Goal: Navigation & Orientation: Understand site structure

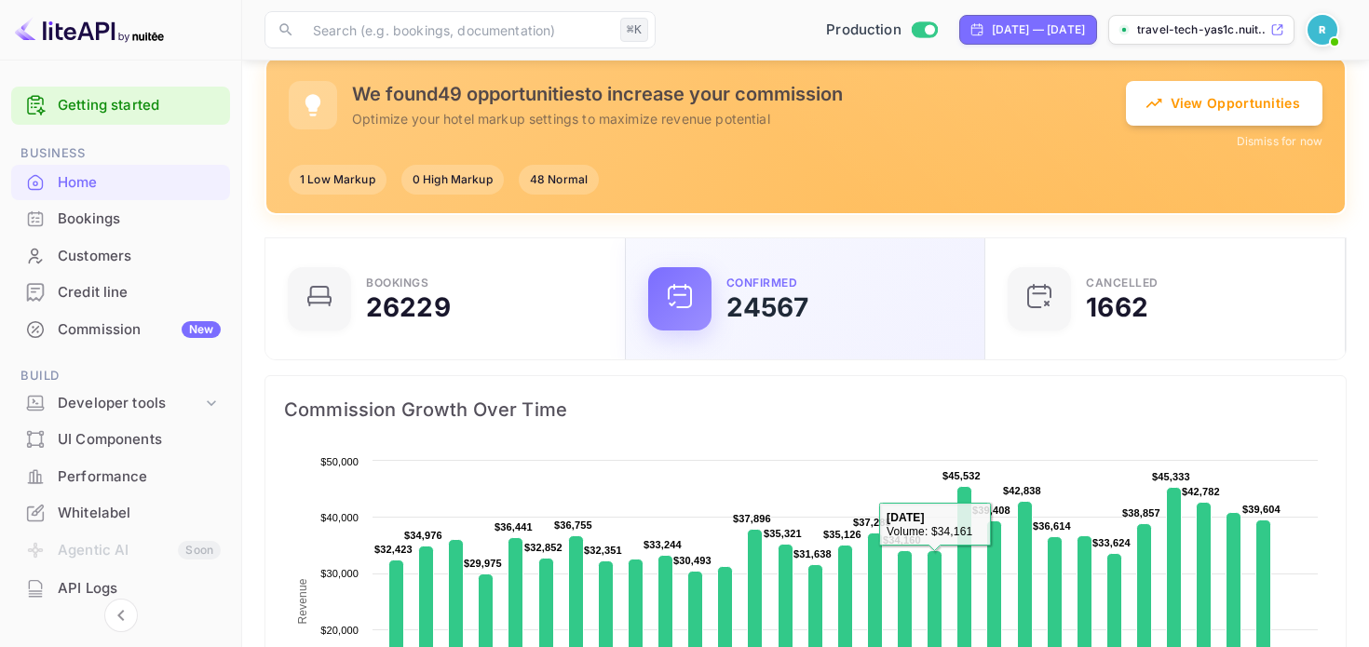
scroll to position [149, 0]
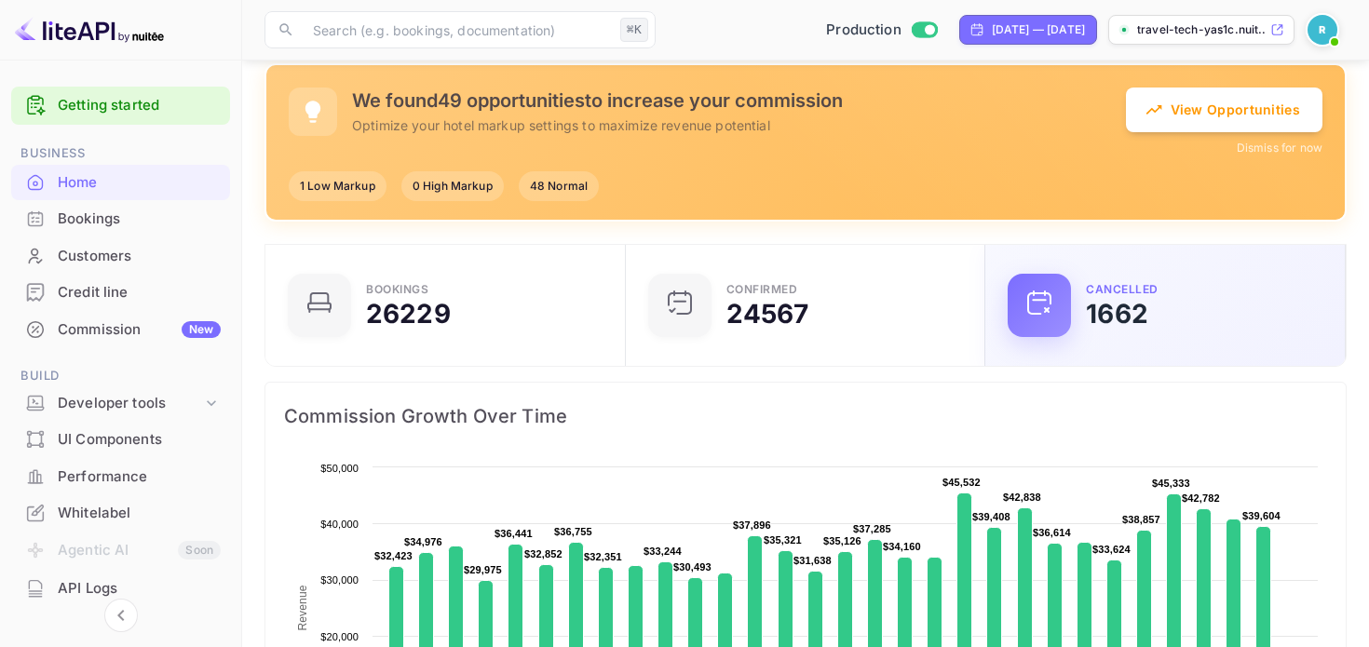
click at [1087, 301] on div "1662" at bounding box center [1117, 314] width 62 height 26
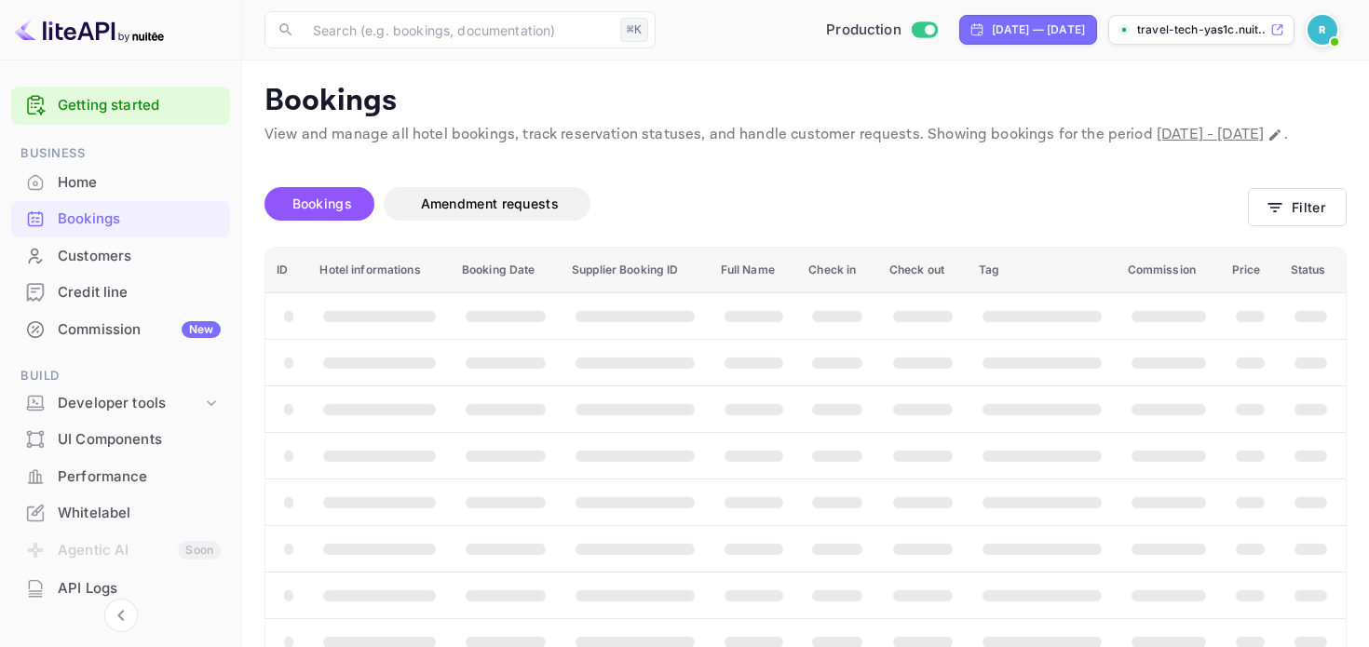
click at [873, 185] on div "Unsaved Changes Bookings Amendment requests Filter ID Hotel informations Bookin…" at bounding box center [794, 452] width 1105 height 613
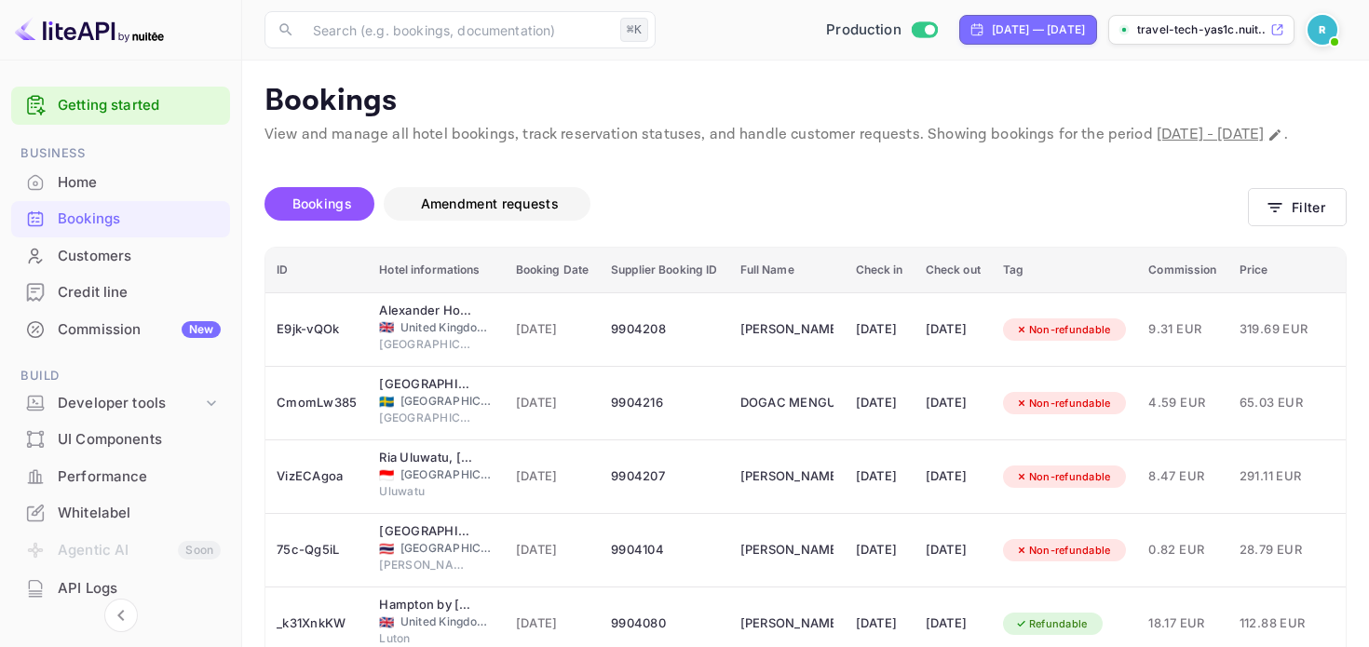
click at [490, 211] on span "Amendment requests" at bounding box center [490, 204] width 138 height 16
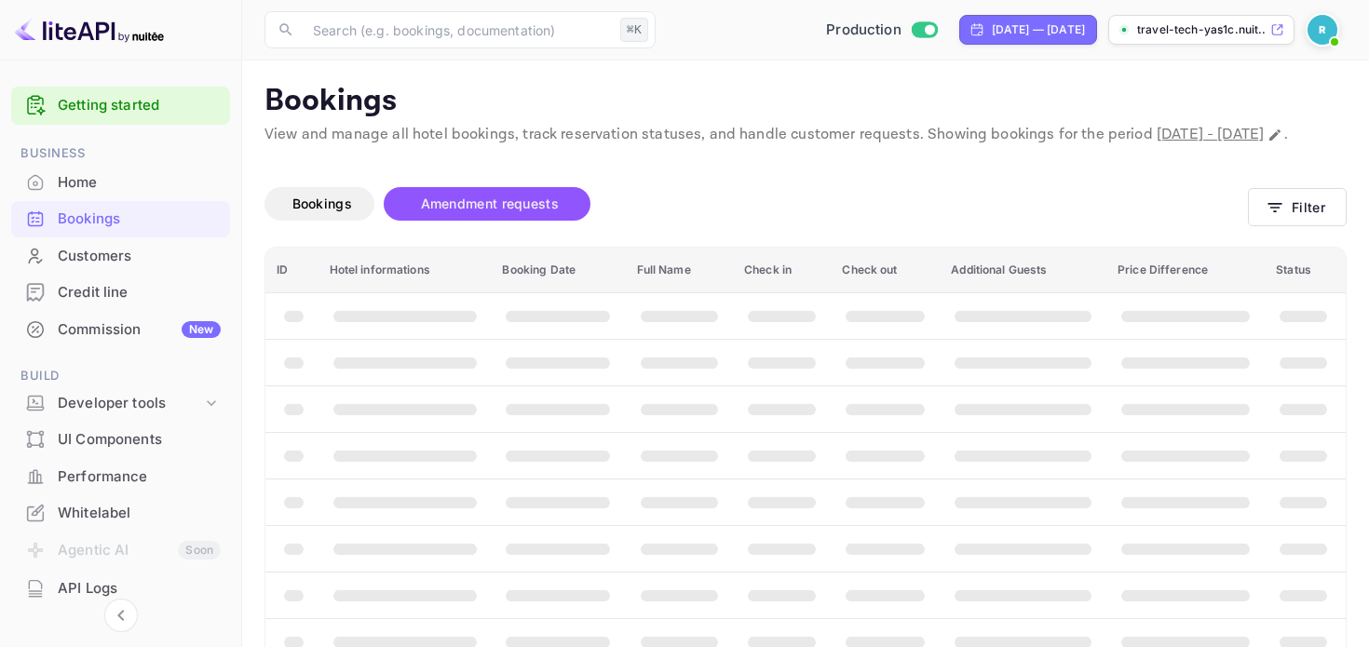
click at [716, 180] on div "Unsaved Changes Bookings Amendment requests Filter ID Hotel informations Bookin…" at bounding box center [794, 452] width 1105 height 613
click at [645, 201] on div "Bookings Amendment requests" at bounding box center [757, 208] width 984 height 78
click at [713, 221] on div "Bookings Amendment requests" at bounding box center [757, 204] width 984 height 34
click at [482, 211] on span "Amendment requests" at bounding box center [490, 204] width 138 height 16
click at [327, 211] on span "Bookings" at bounding box center [322, 204] width 60 height 16
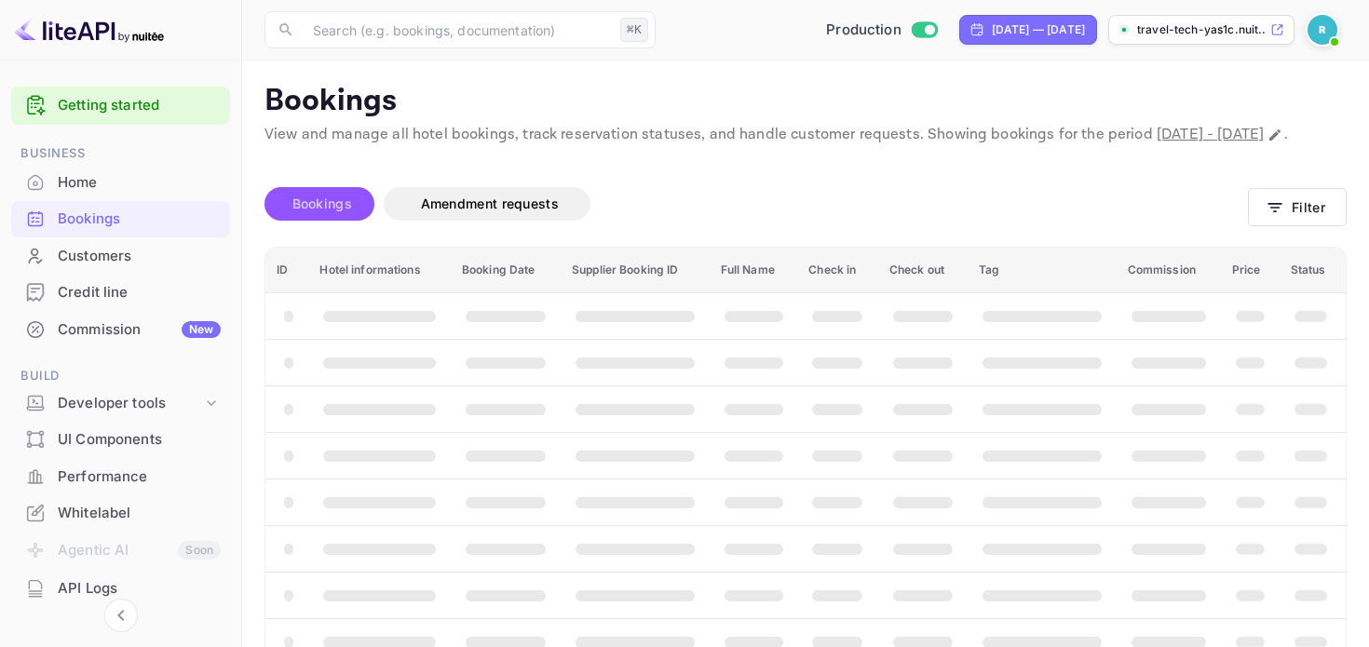
click at [327, 211] on span "Bookings" at bounding box center [322, 204] width 60 height 16
click at [98, 219] on div "Bookings" at bounding box center [139, 219] width 163 height 21
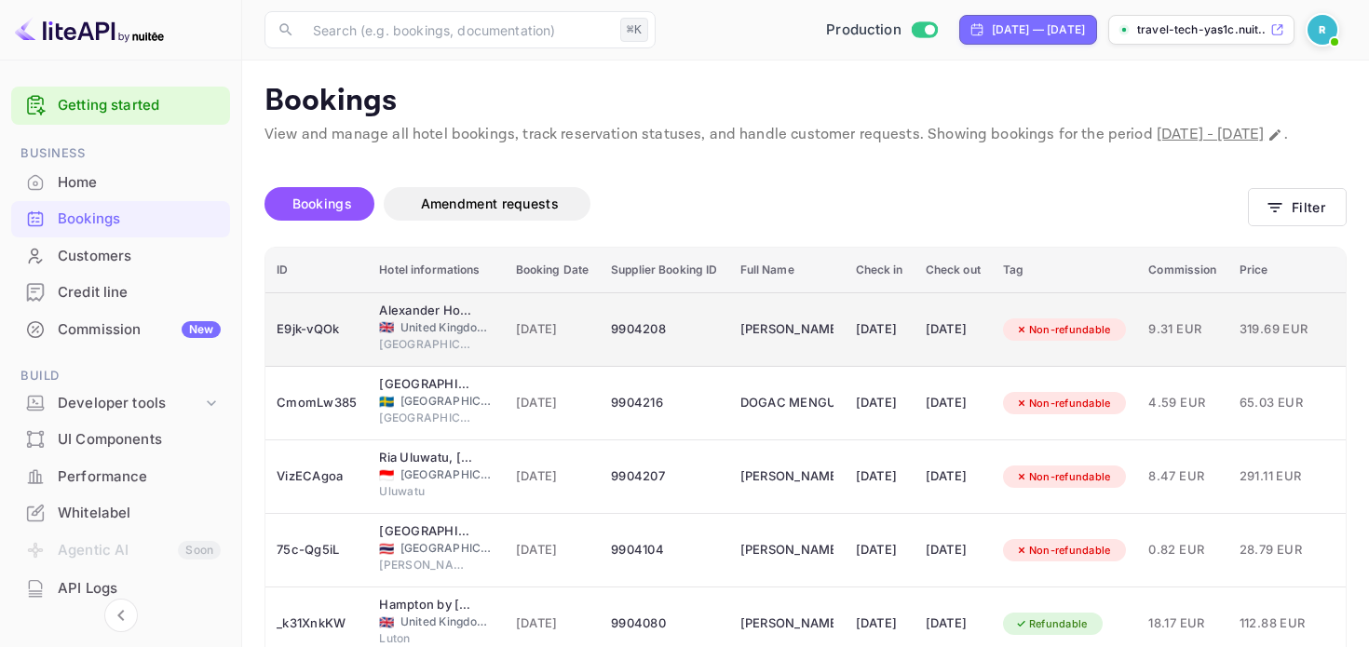
click at [589, 343] on td "10 Oct 2025" at bounding box center [553, 329] width 96 height 75
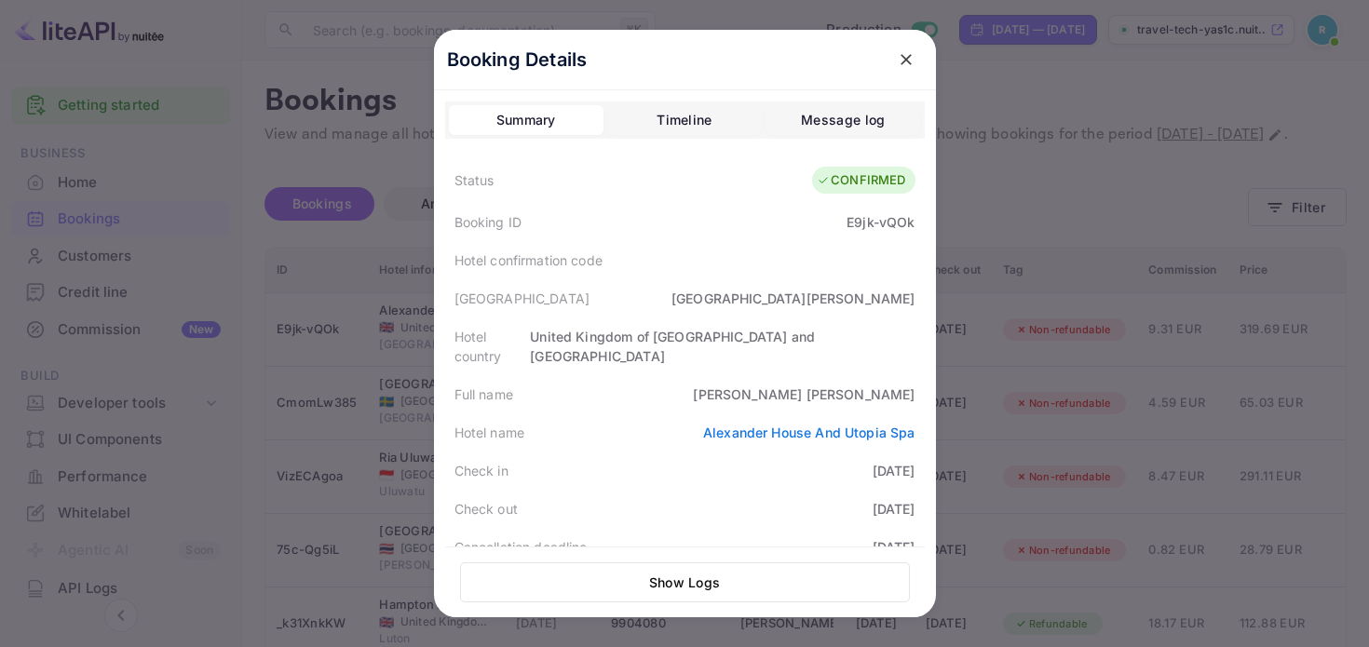
click at [684, 118] on div "Timeline" at bounding box center [684, 120] width 55 height 22
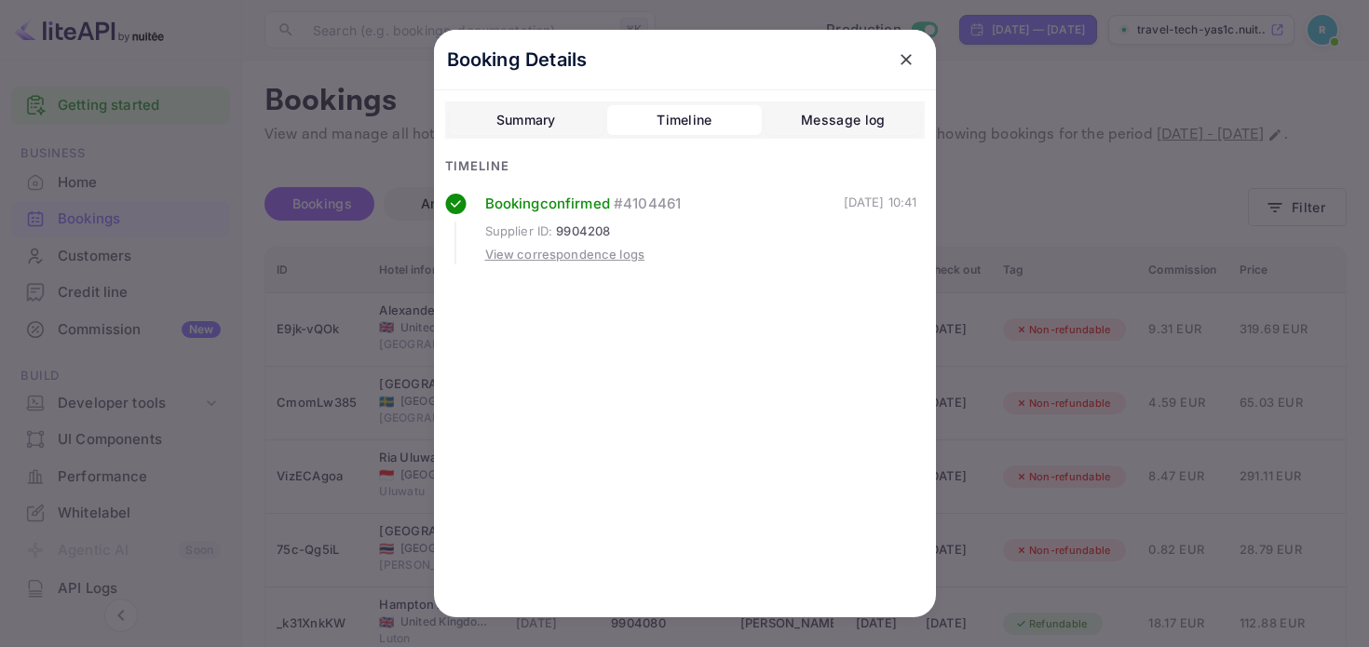
click at [549, 258] on div "View correspondence logs" at bounding box center [565, 255] width 160 height 19
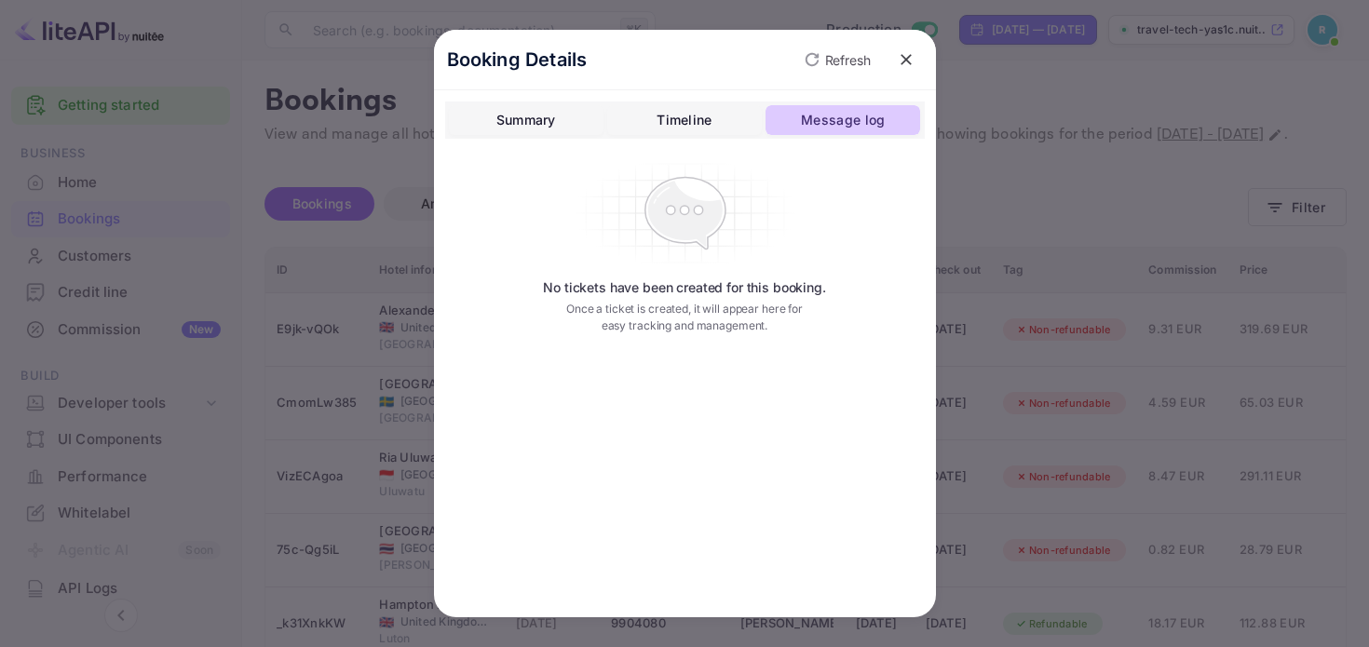
click at [842, 120] on div "Message log" at bounding box center [843, 120] width 84 height 22
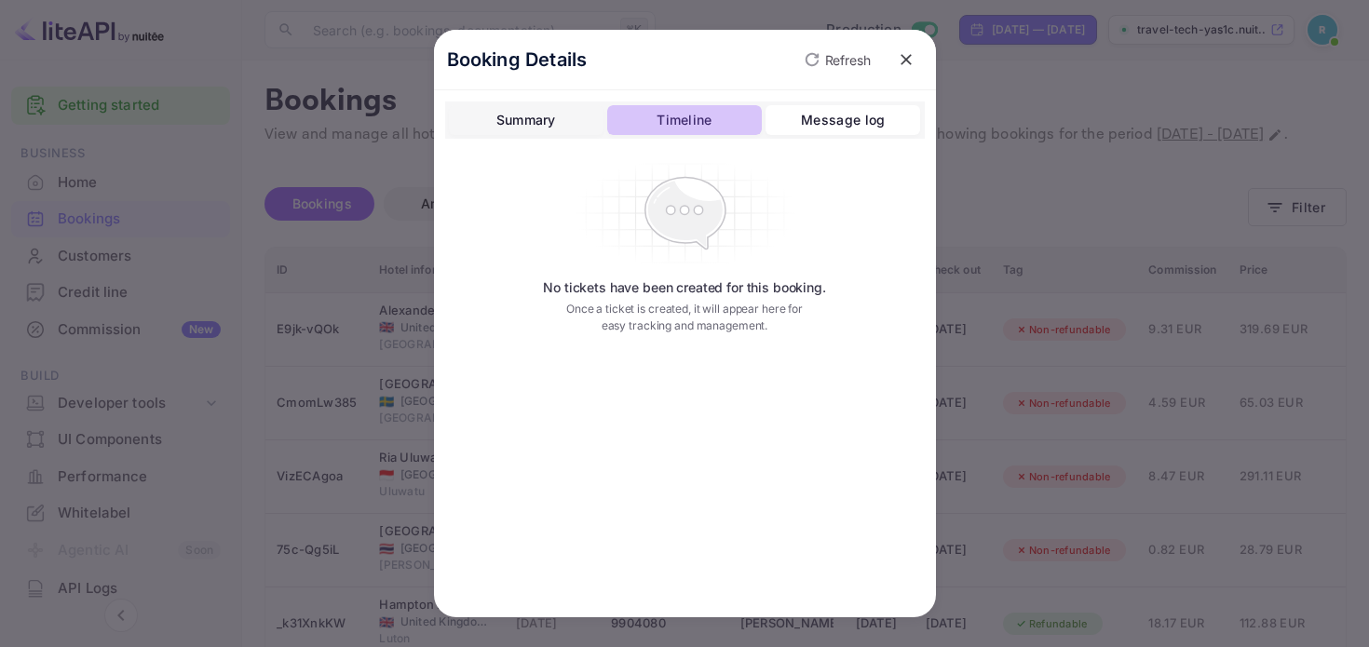
click at [725, 107] on button "Timeline" at bounding box center [684, 120] width 155 height 30
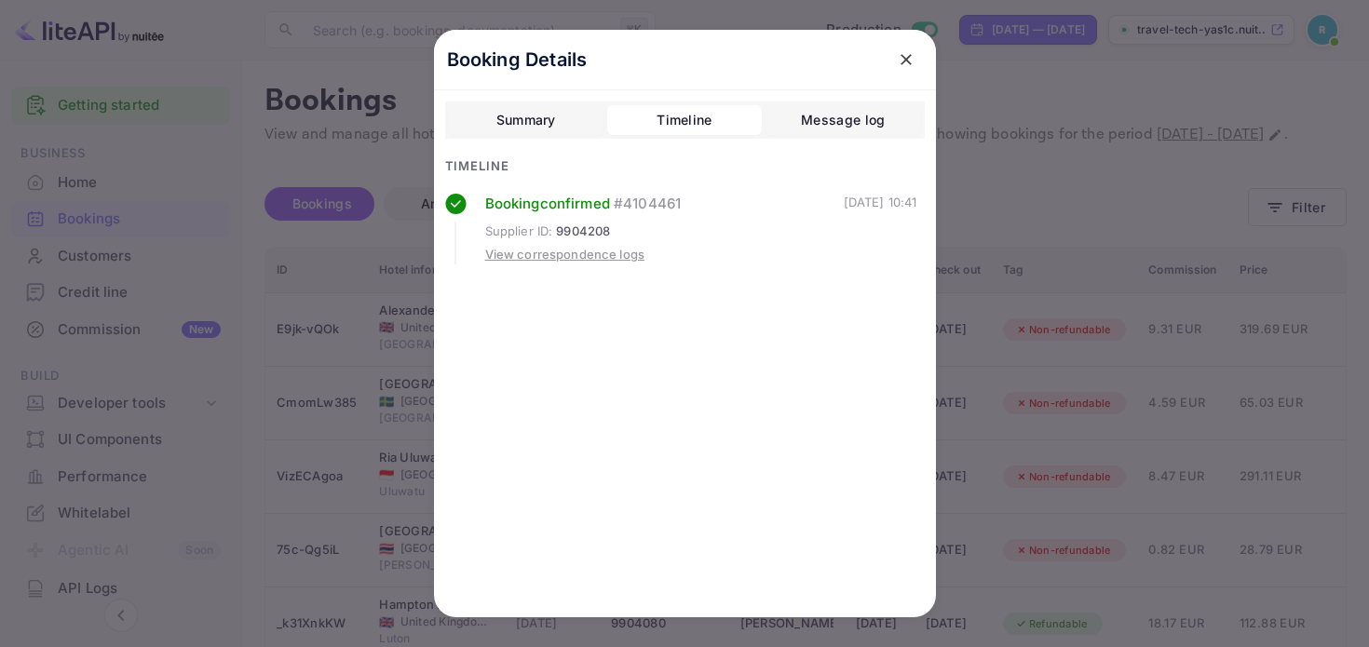
click at [478, 128] on button "Summary" at bounding box center [526, 120] width 155 height 30
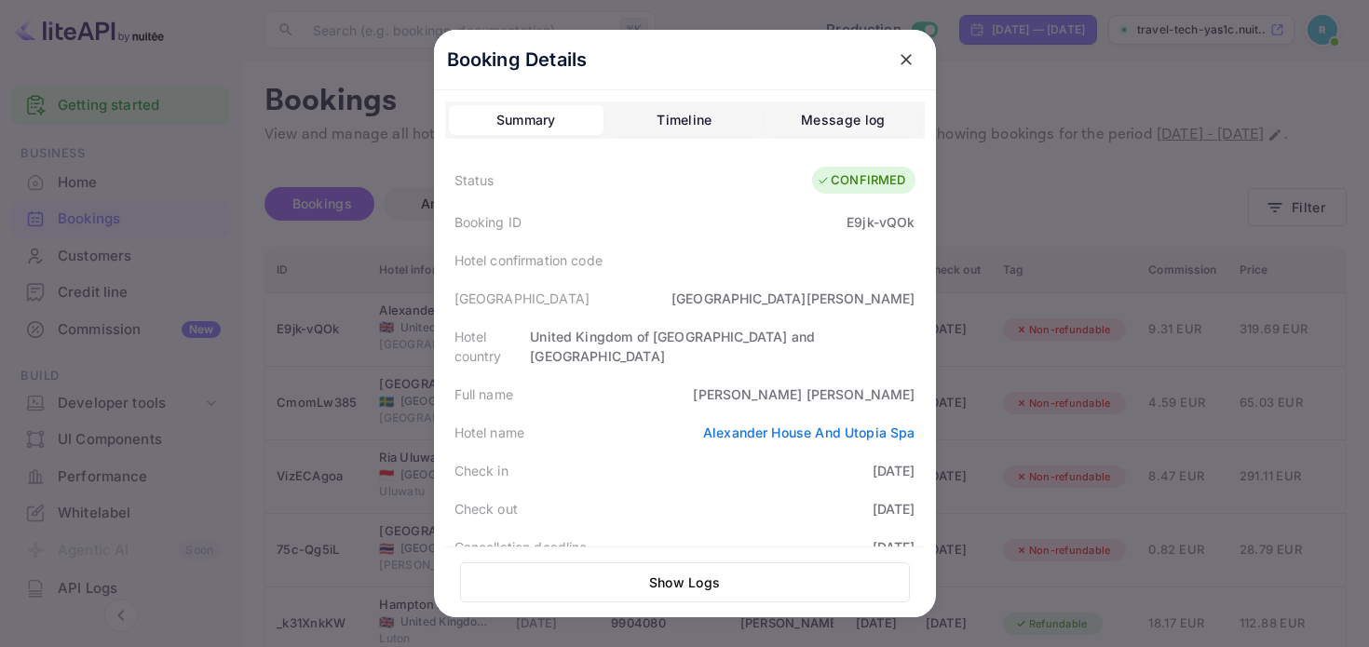
click at [901, 57] on icon "close" at bounding box center [906, 59] width 19 height 19
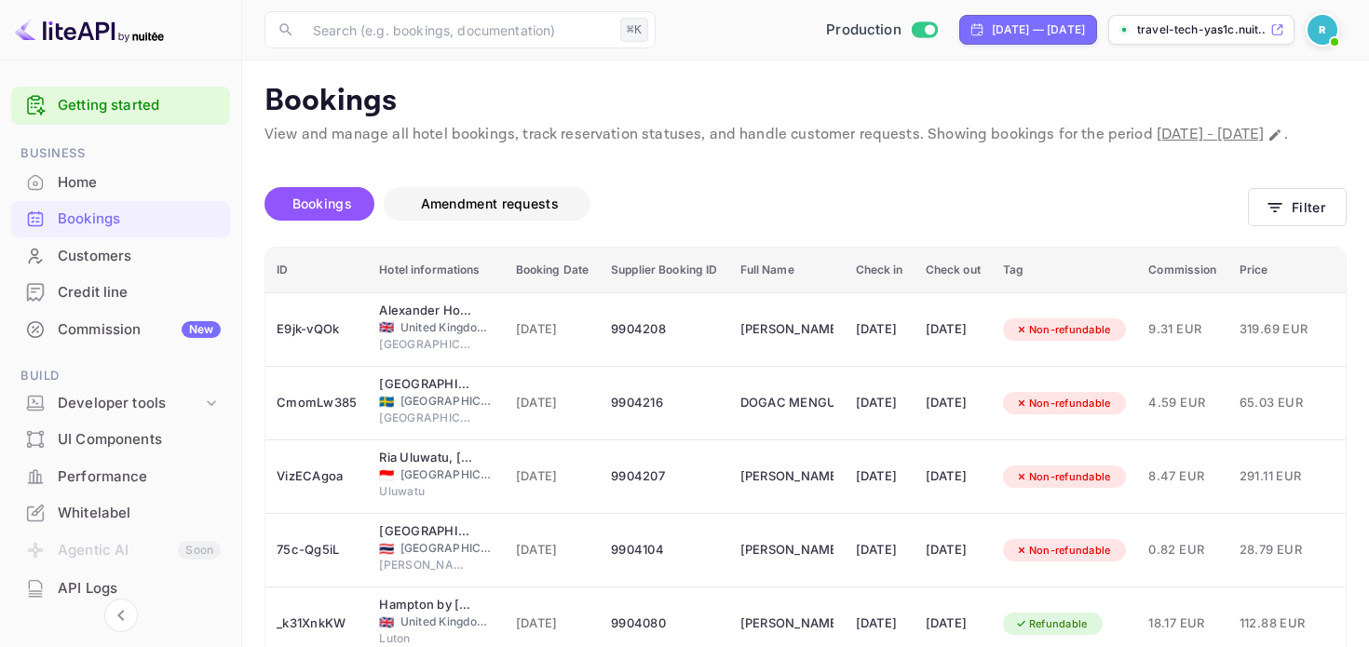
click at [466, 211] on span "Amendment requests" at bounding box center [490, 204] width 138 height 16
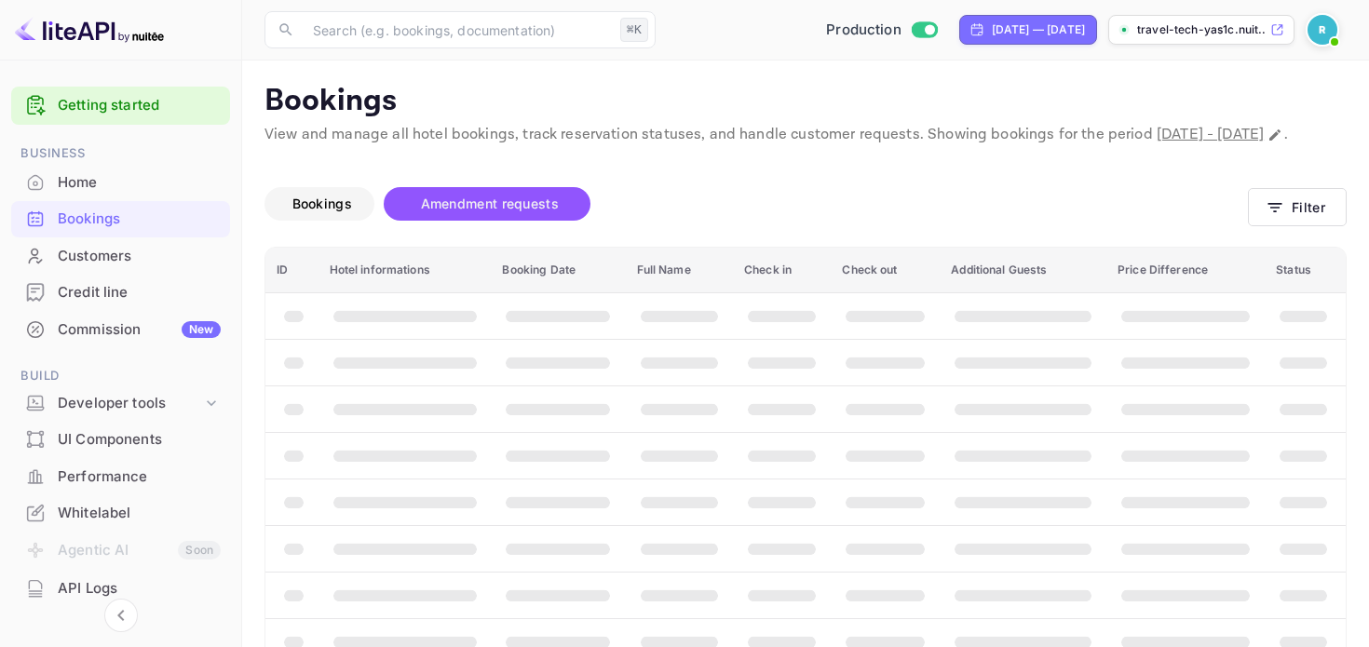
click at [334, 211] on span "Bookings" at bounding box center [322, 204] width 60 height 16
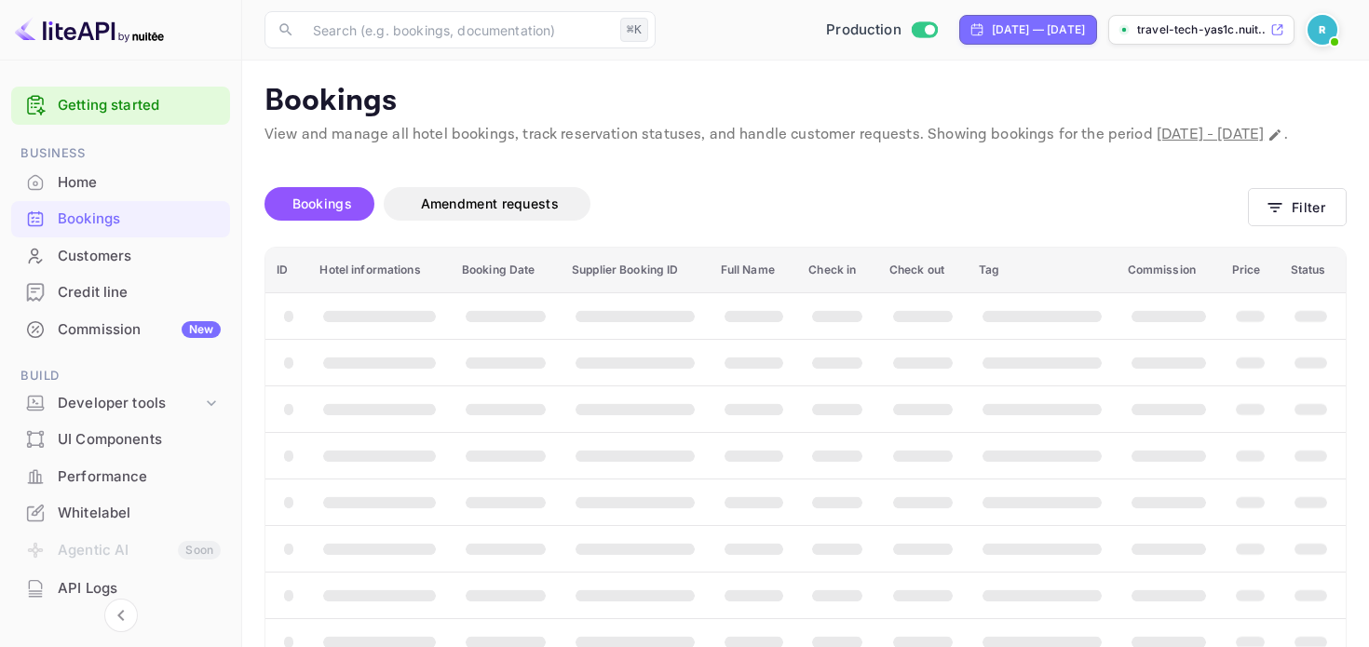
click at [88, 260] on div "Customers" at bounding box center [139, 256] width 163 height 21
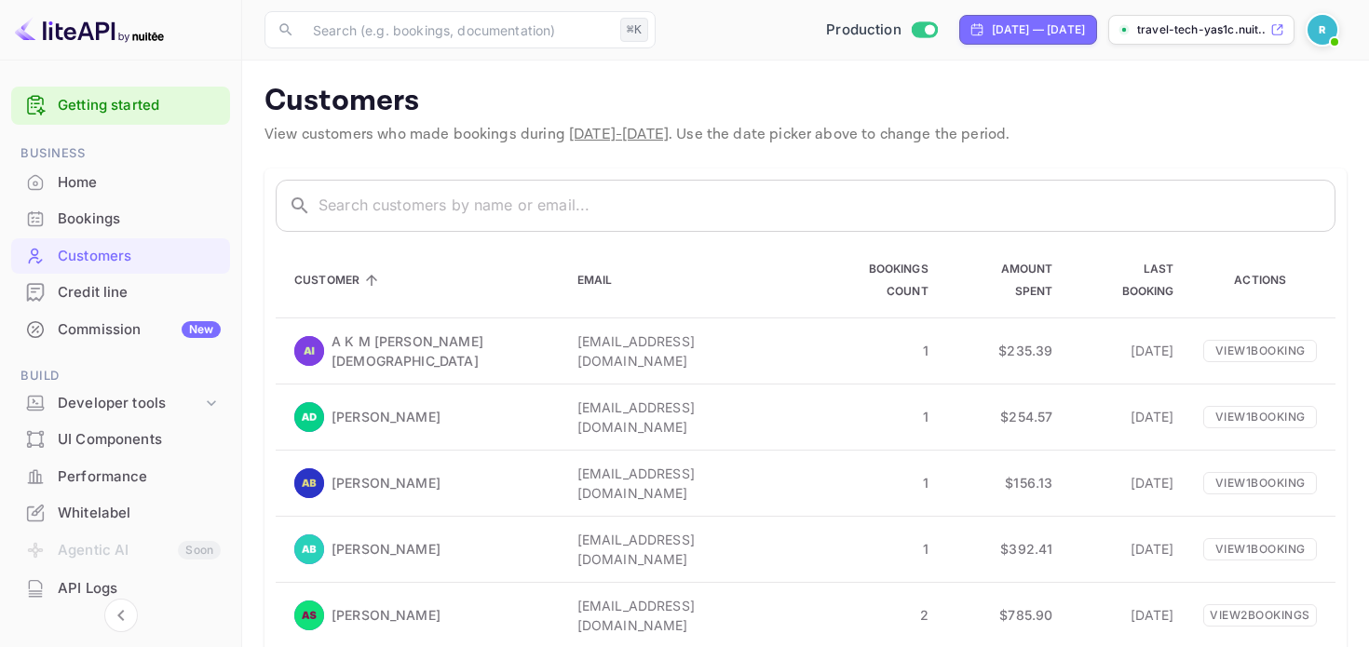
click at [752, 116] on p "Customers" at bounding box center [806, 101] width 1082 height 37
click at [1248, 339] on p "View 1 booking" at bounding box center [1260, 350] width 114 height 22
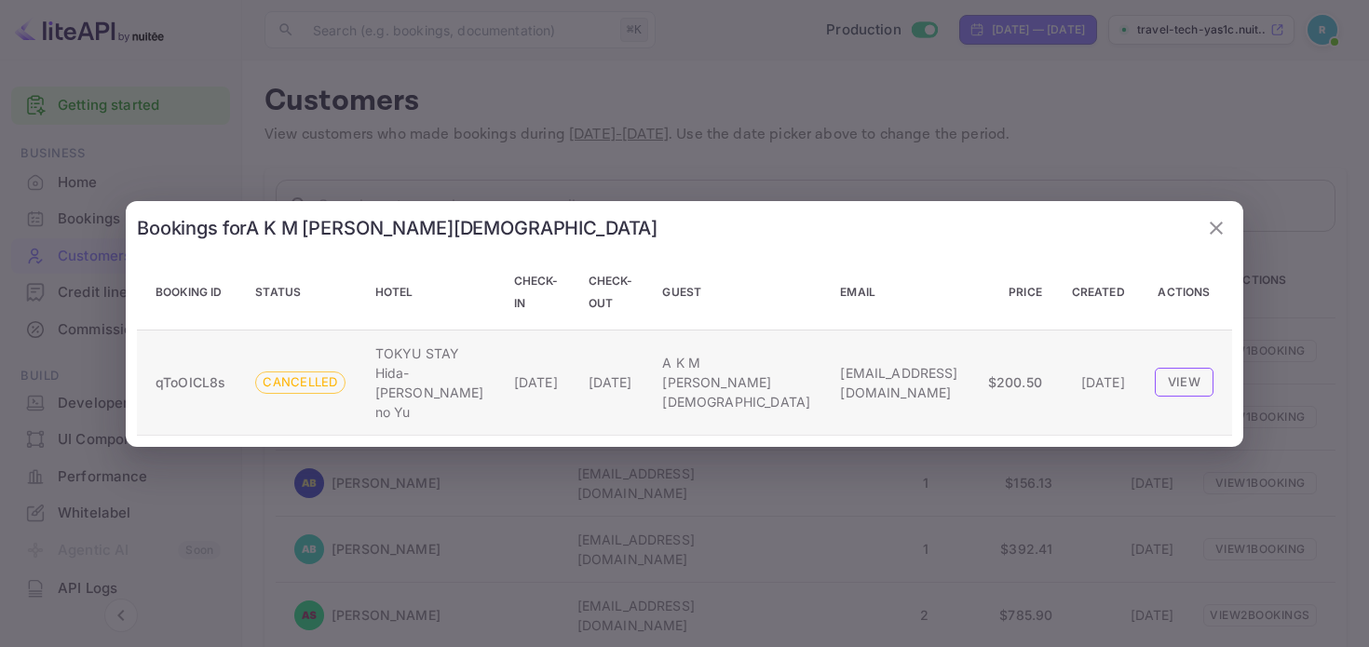
click at [1175, 381] on button "View" at bounding box center [1184, 382] width 59 height 28
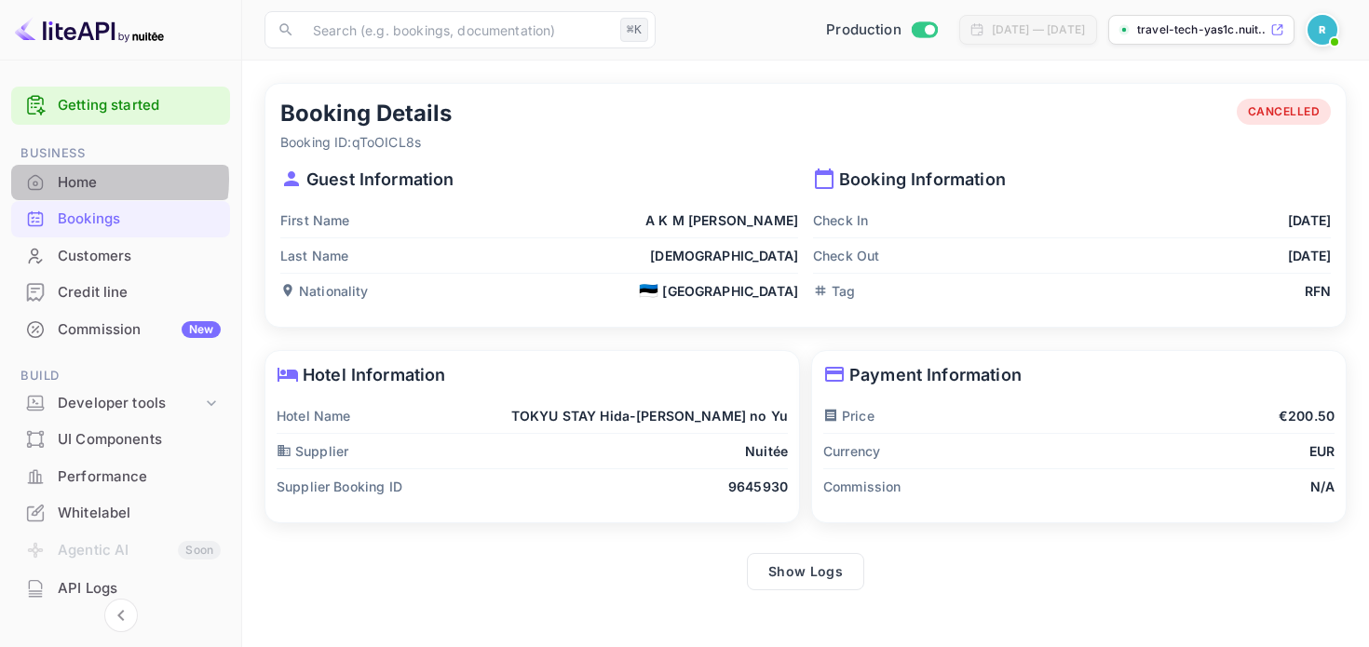
click at [94, 180] on div "Home" at bounding box center [139, 182] width 163 height 21
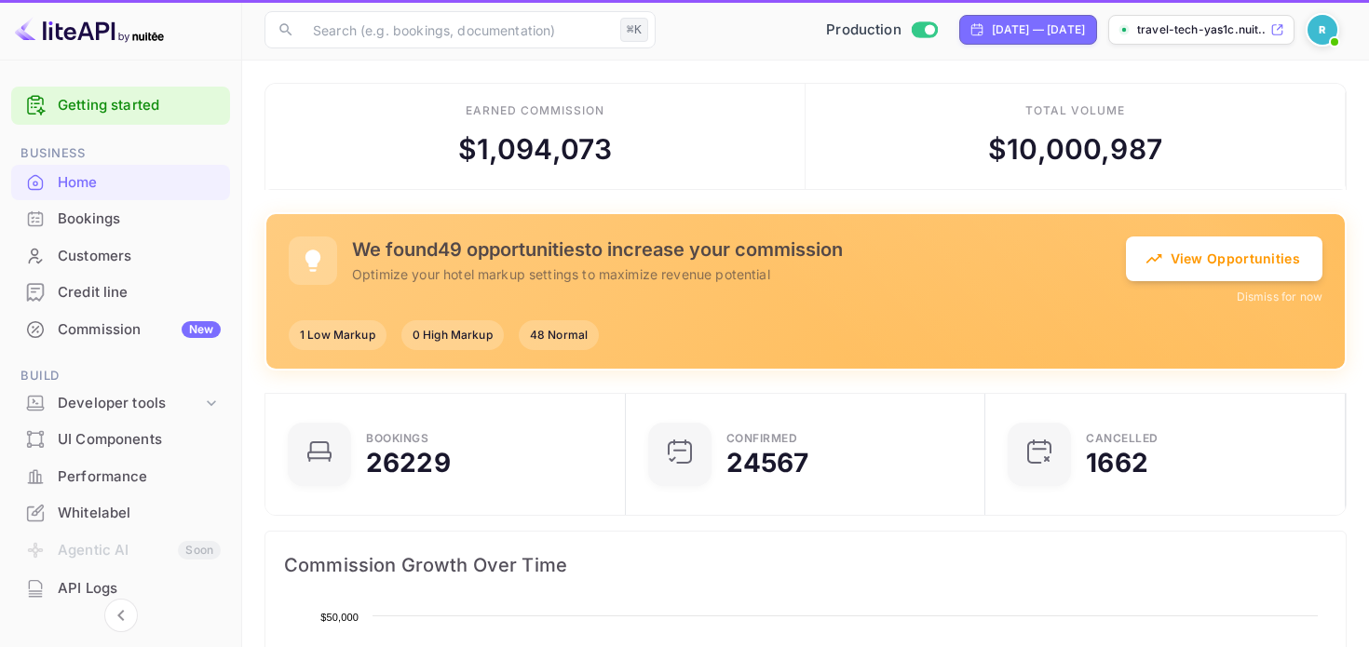
scroll to position [303, 349]
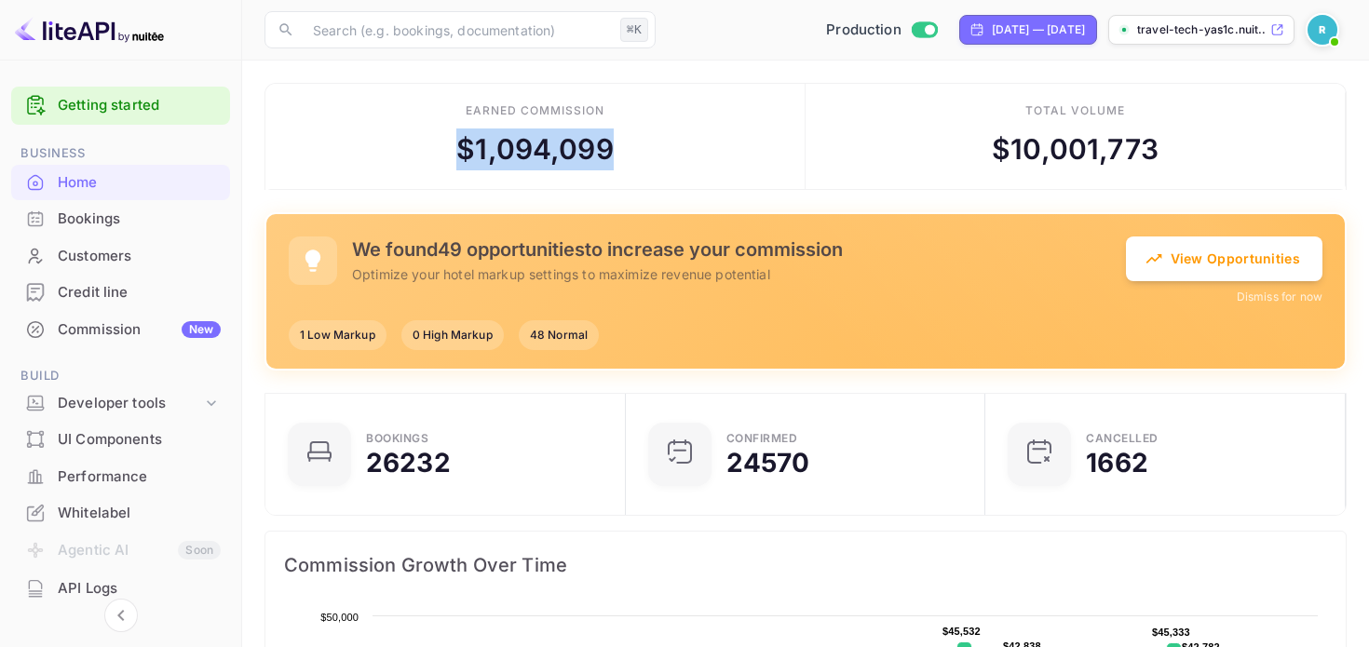
drag, startPoint x: 454, startPoint y: 153, endPoint x: 706, endPoint y: 155, distance: 252.4
click at [706, 155] on div "Earned commission $ 1,094,099" at bounding box center [535, 137] width 540 height 106
click at [698, 169] on div "Earned commission $ 1,094,099" at bounding box center [535, 137] width 540 height 106
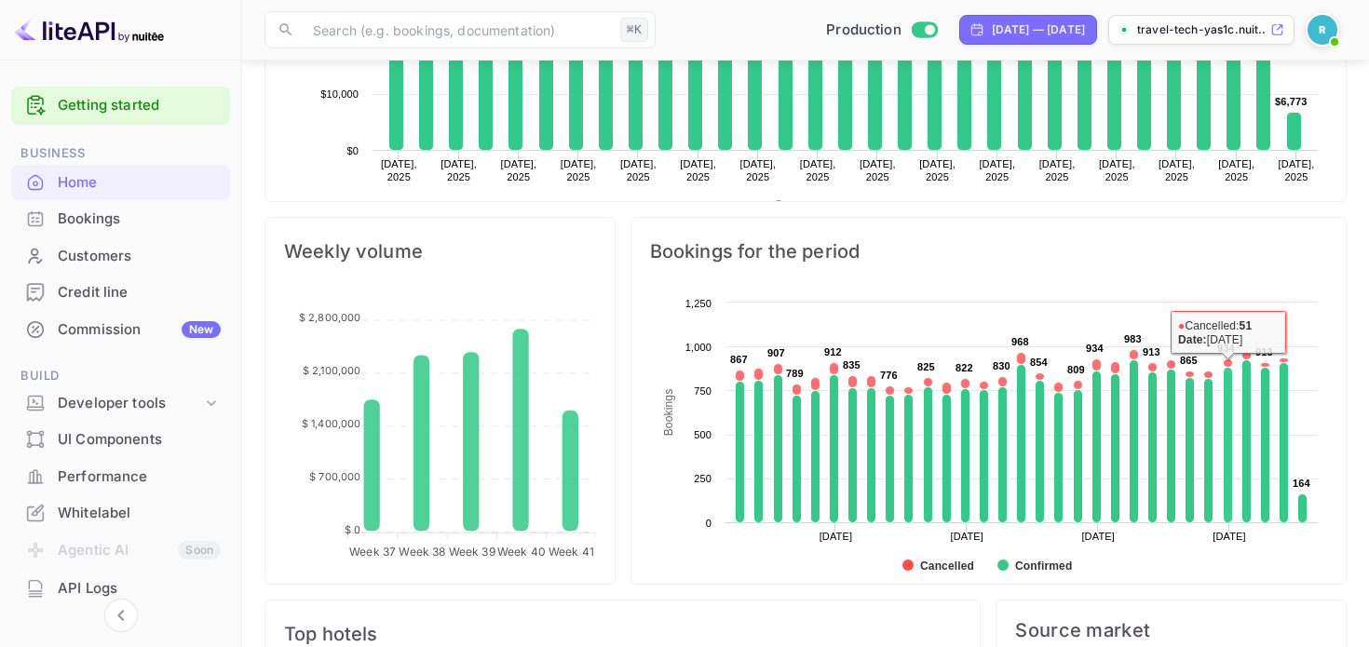
scroll to position [745, 0]
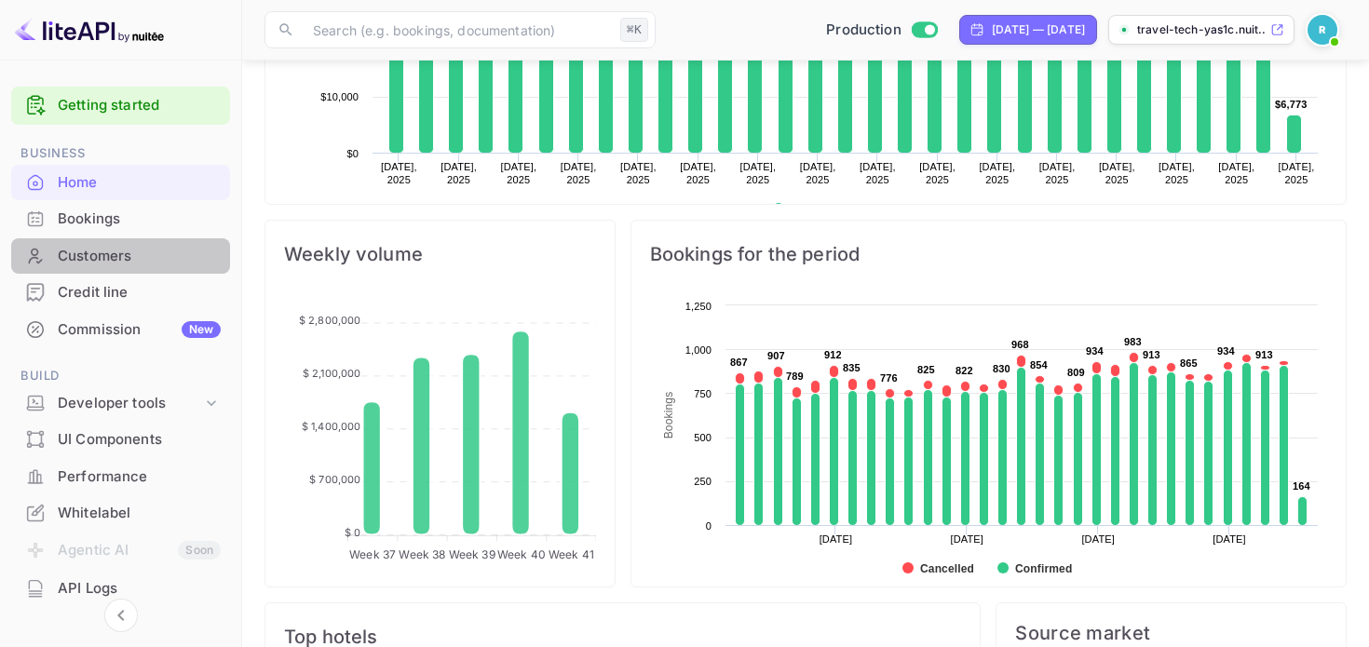
click at [123, 248] on div "Customers" at bounding box center [139, 256] width 163 height 21
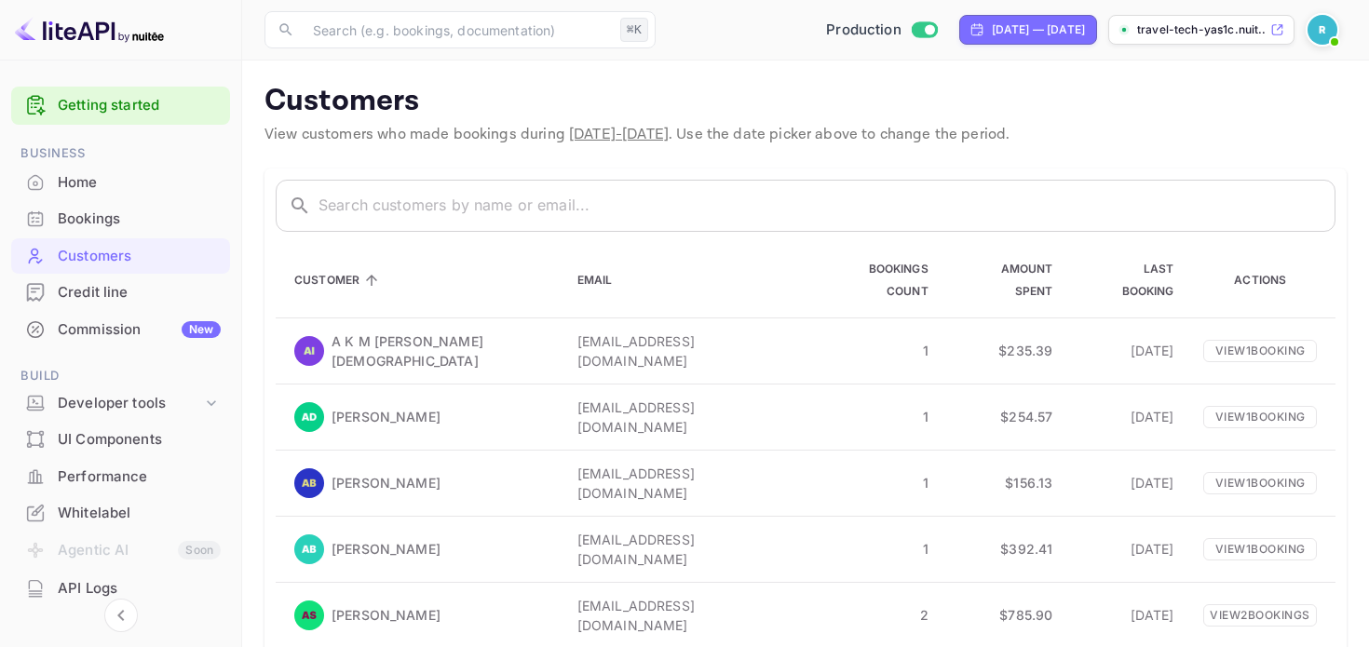
click at [135, 222] on div "Bookings" at bounding box center [139, 219] width 163 height 21
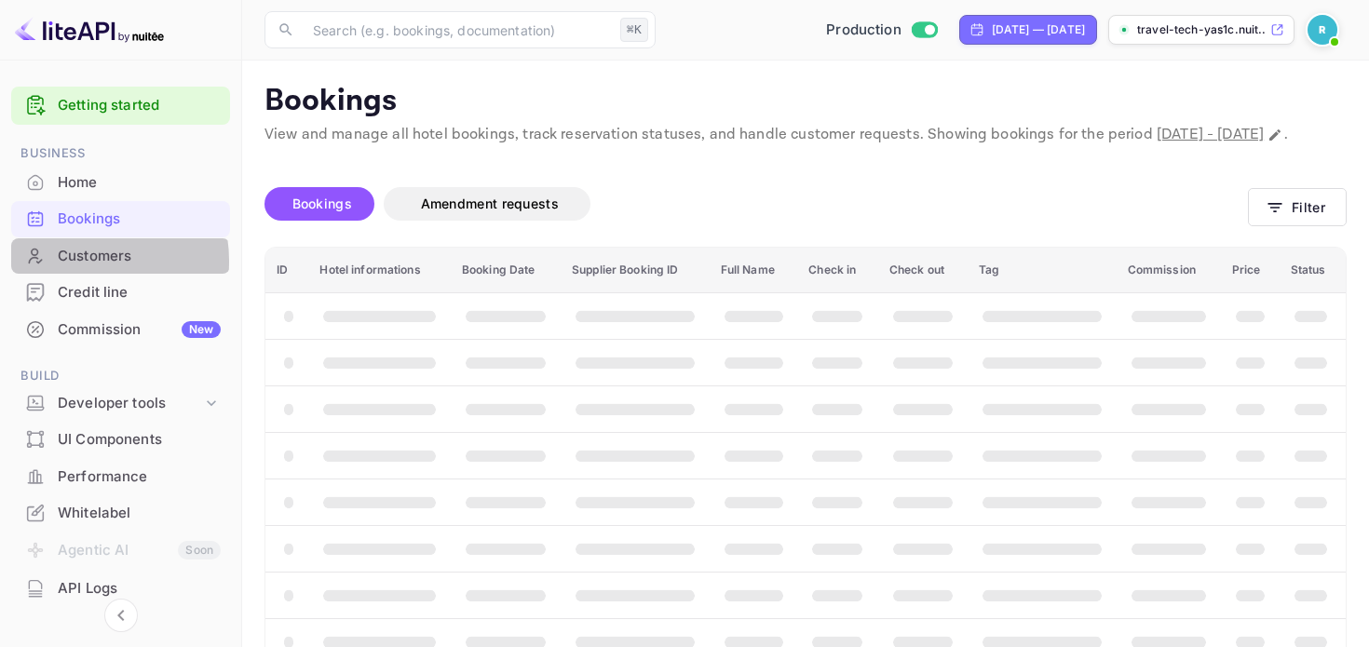
click at [79, 262] on div "Customers" at bounding box center [139, 256] width 163 height 21
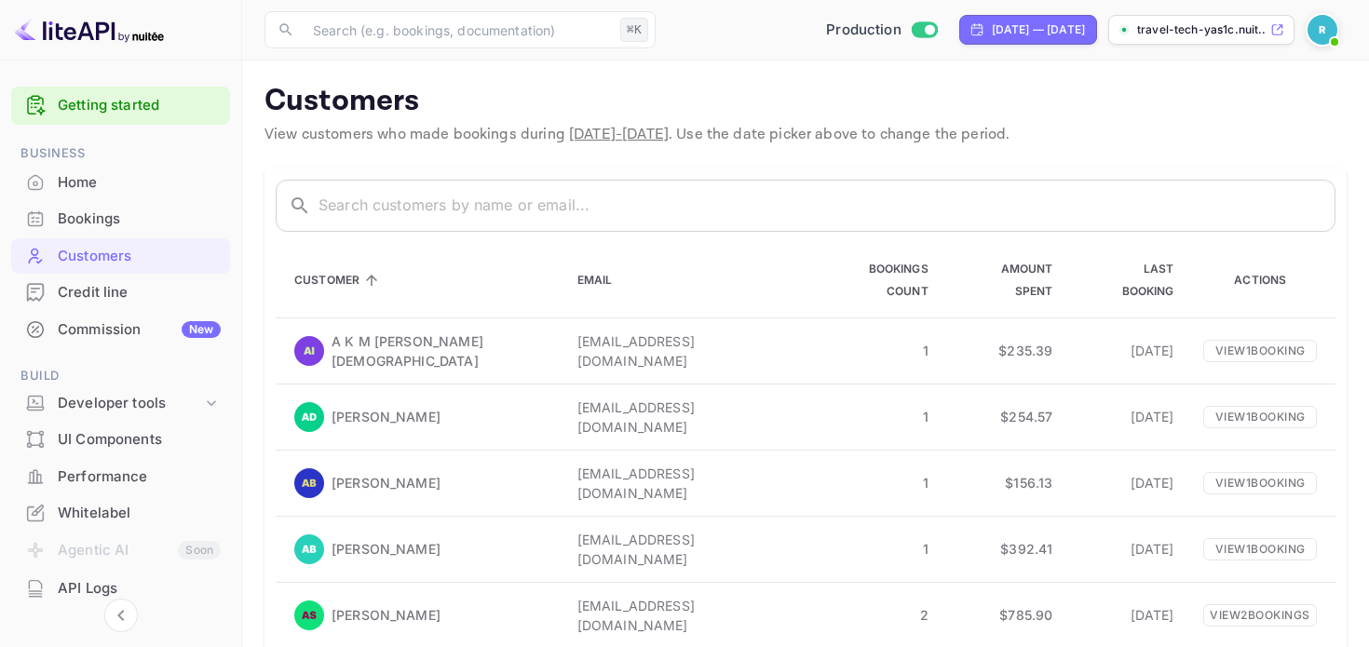
click at [98, 298] on div "Credit line" at bounding box center [139, 292] width 163 height 21
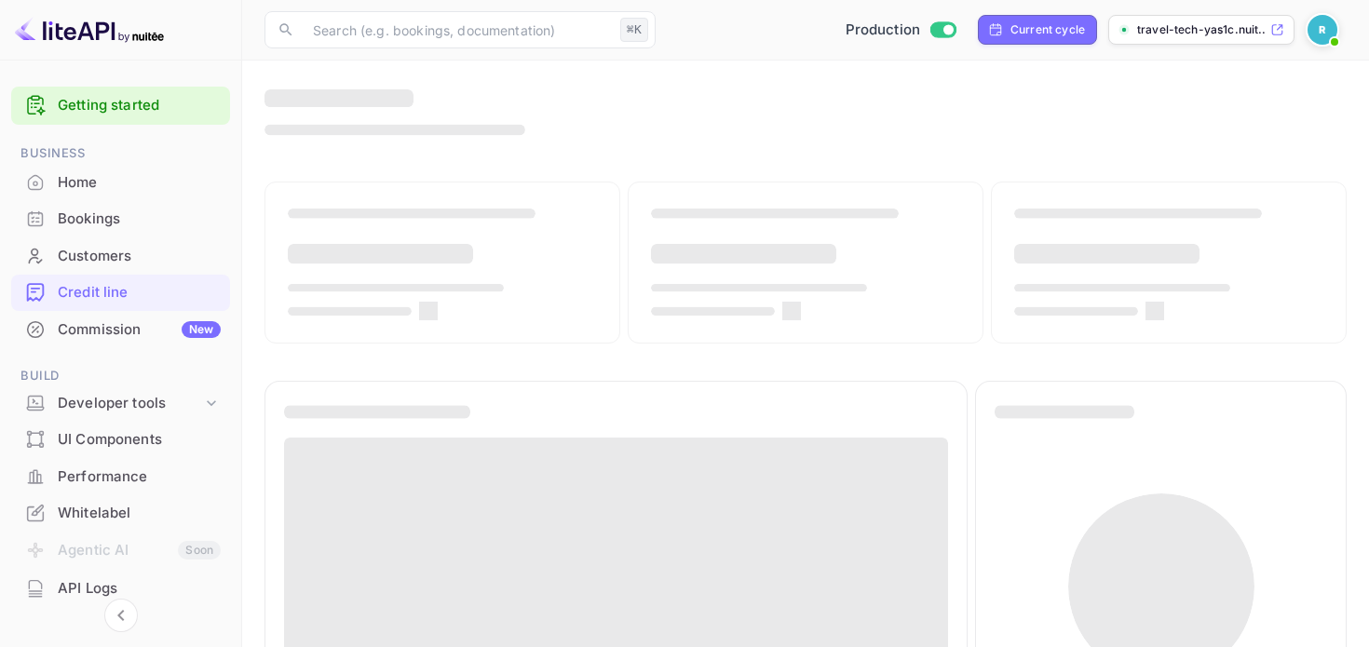
click at [97, 214] on div "Bookings" at bounding box center [139, 219] width 163 height 21
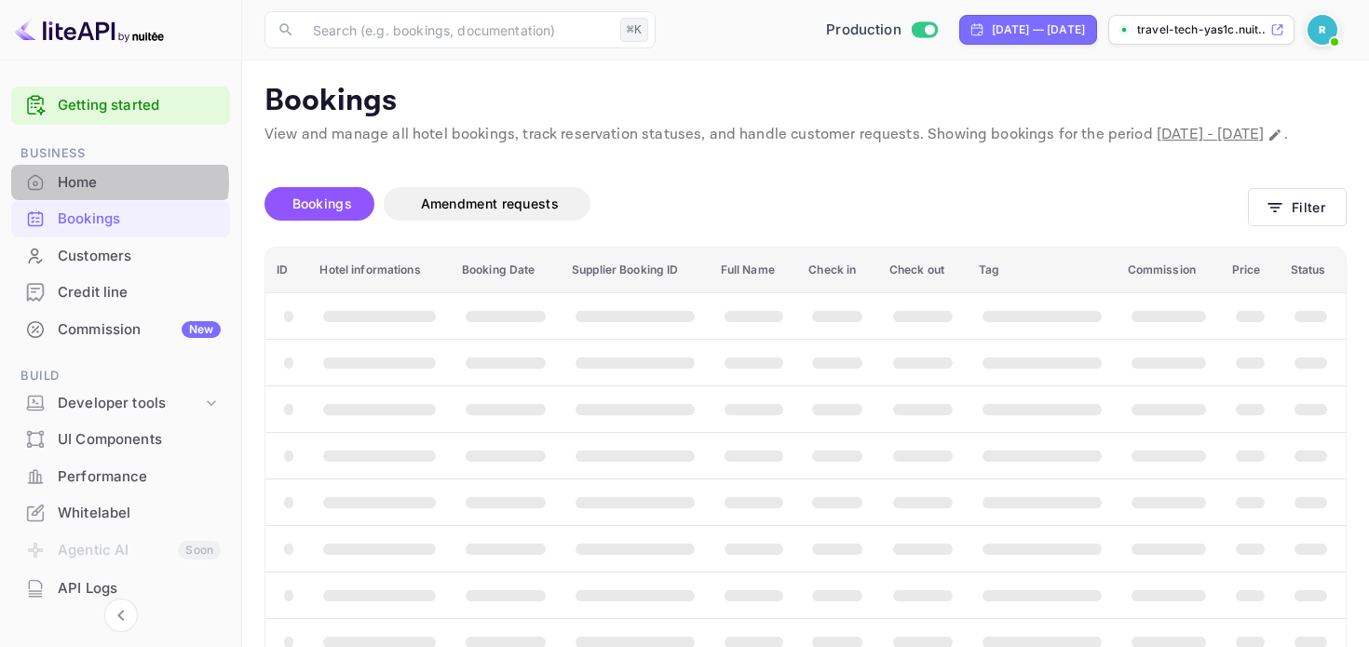
click at [115, 183] on div "Home" at bounding box center [139, 182] width 163 height 21
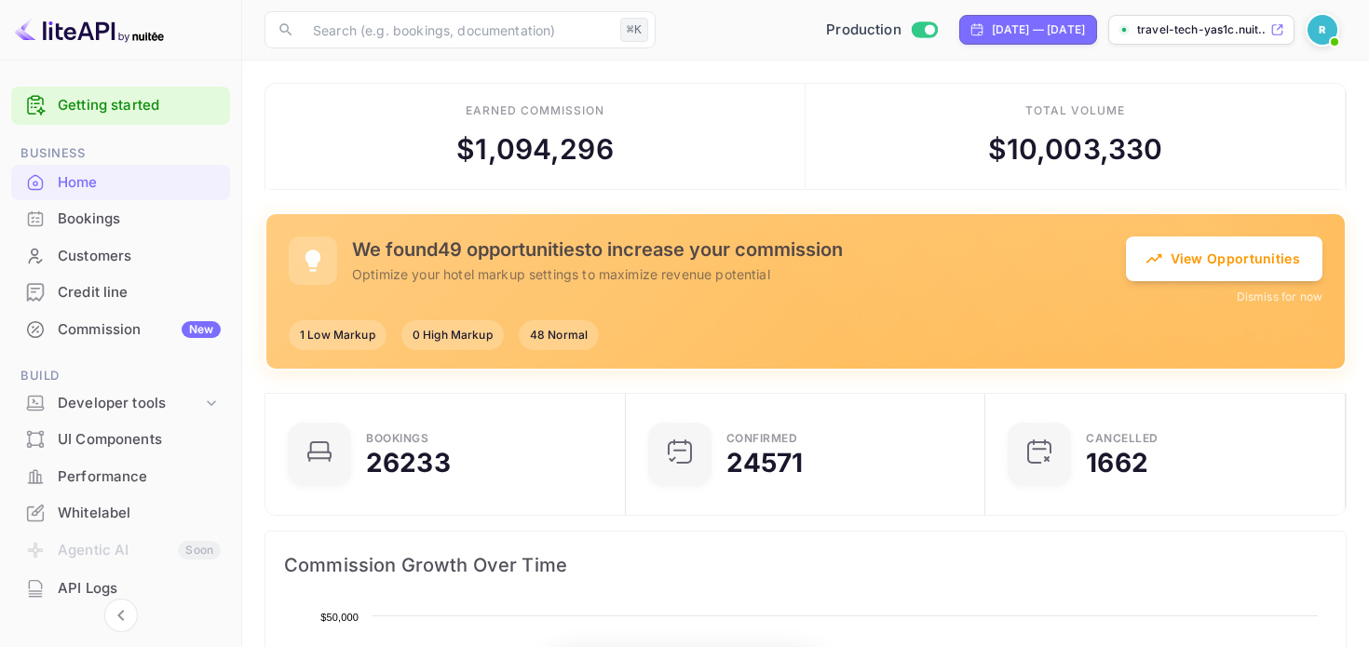
scroll to position [303, 349]
click at [1343, 384] on div "Bookings 26233 Confirmed 24571 CANCELLED 1662" at bounding box center [798, 447] width 1097 height 138
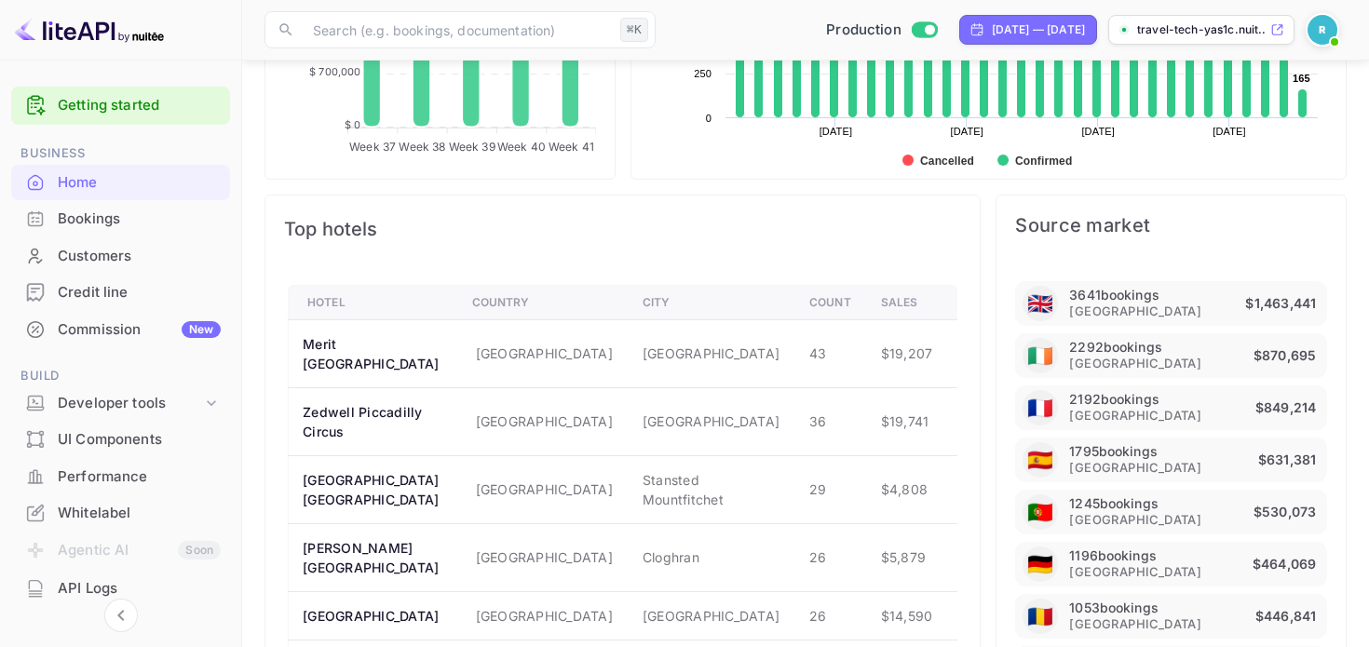
scroll to position [1155, 0]
click at [1243, 203] on div "Source market" at bounding box center [1171, 224] width 349 height 60
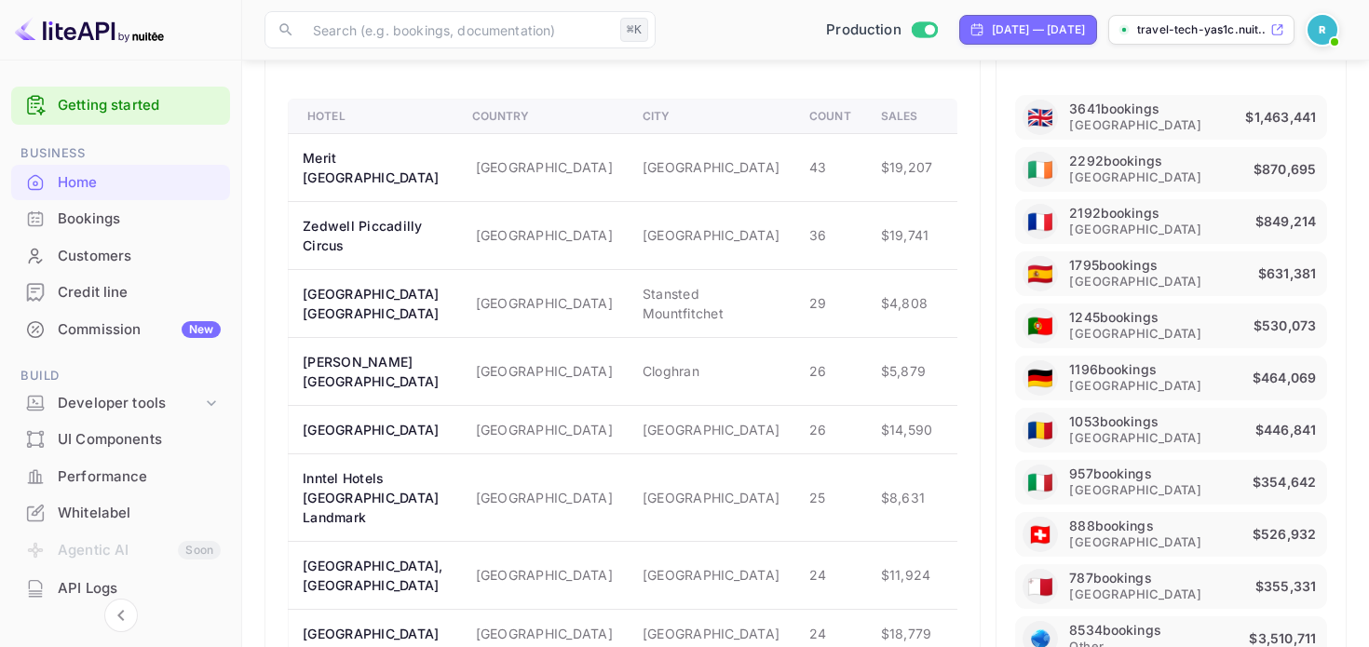
scroll to position [1341, 0]
drag, startPoint x: 1254, startPoint y: 526, endPoint x: 1302, endPoint y: 528, distance: 48.5
click at [1302, 528] on p "$526,932" at bounding box center [1286, 533] width 67 height 22
drag, startPoint x: 1332, startPoint y: 532, endPoint x: 1225, endPoint y: 533, distance: 107.1
click at [1224, 533] on div "🇬🇧 3641 bookings United Kingdom $1,463,441 🇮🇪 2292 bookings Ireland $870,695 🇫🇷…" at bounding box center [1171, 376] width 349 height 618
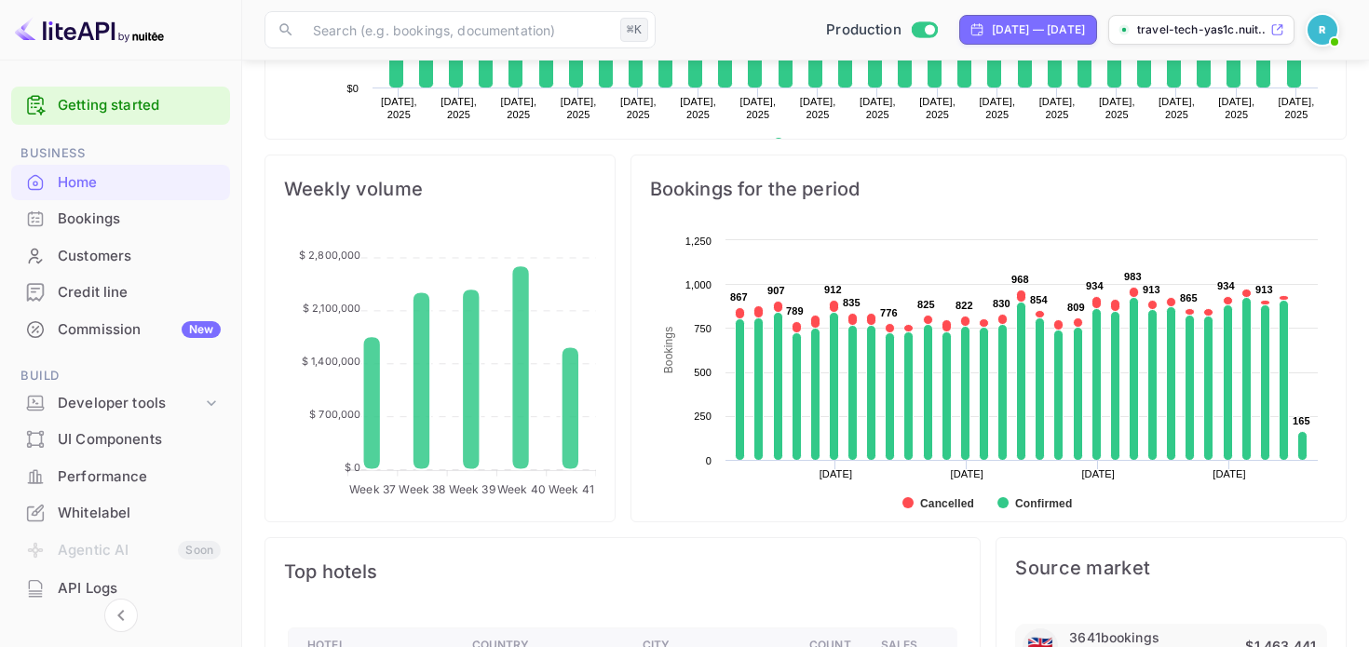
scroll to position [782, 0]
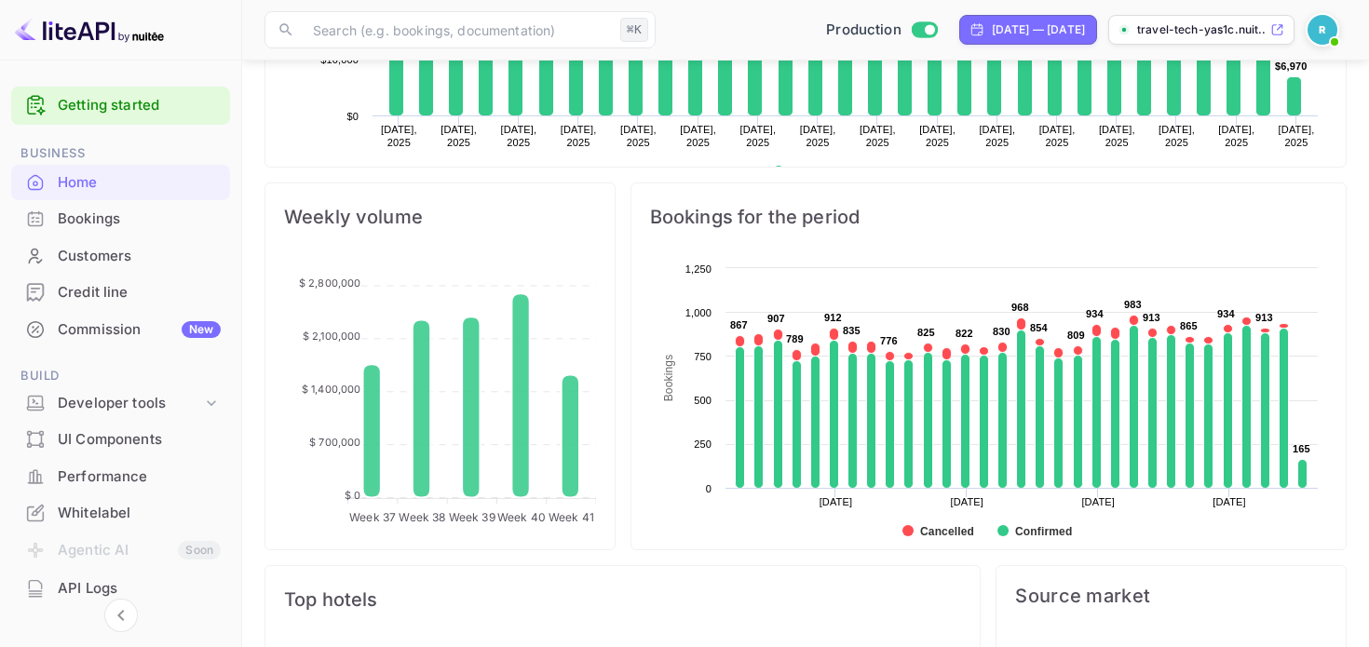
click at [99, 258] on div "Customers" at bounding box center [139, 256] width 163 height 21
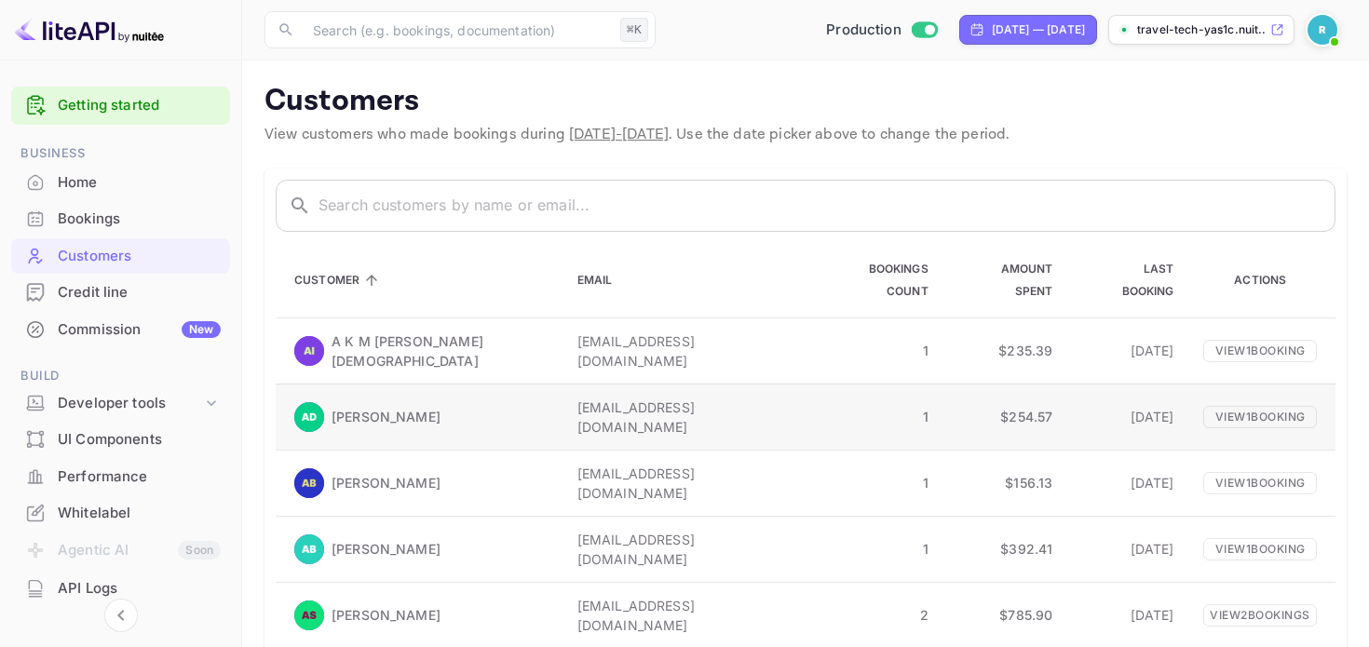
click at [422, 407] on p "Aaron Mc Donnell" at bounding box center [386, 417] width 109 height 20
click at [577, 398] on p "aaronmc1995@gmail.com" at bounding box center [685, 417] width 217 height 39
click at [176, 289] on div "Credit line" at bounding box center [139, 292] width 163 height 21
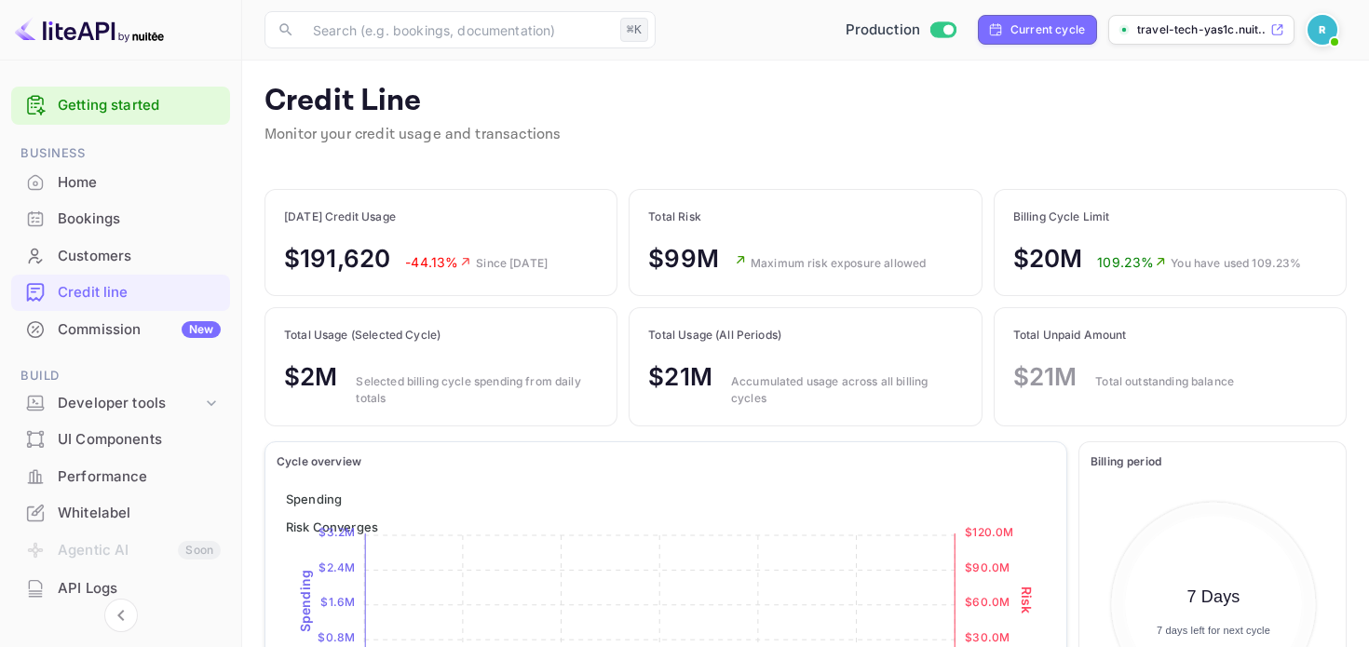
scroll to position [233, 244]
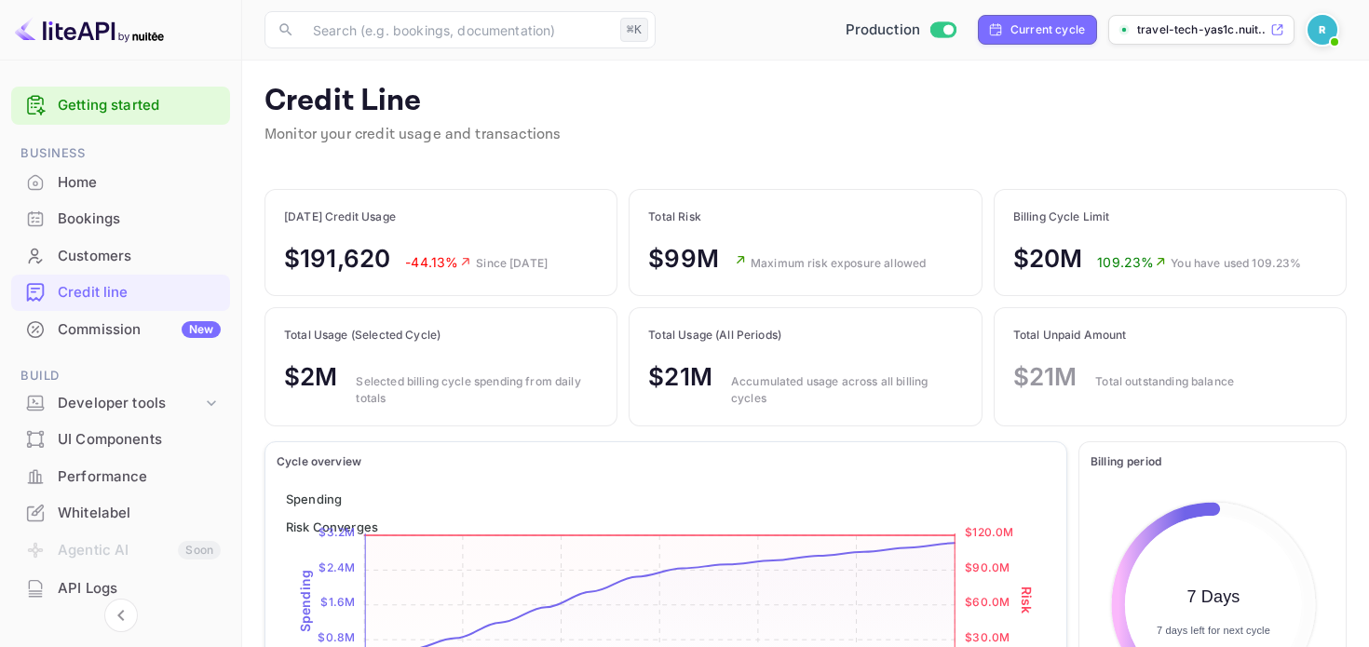
click at [75, 591] on div "API Logs" at bounding box center [139, 588] width 163 height 21
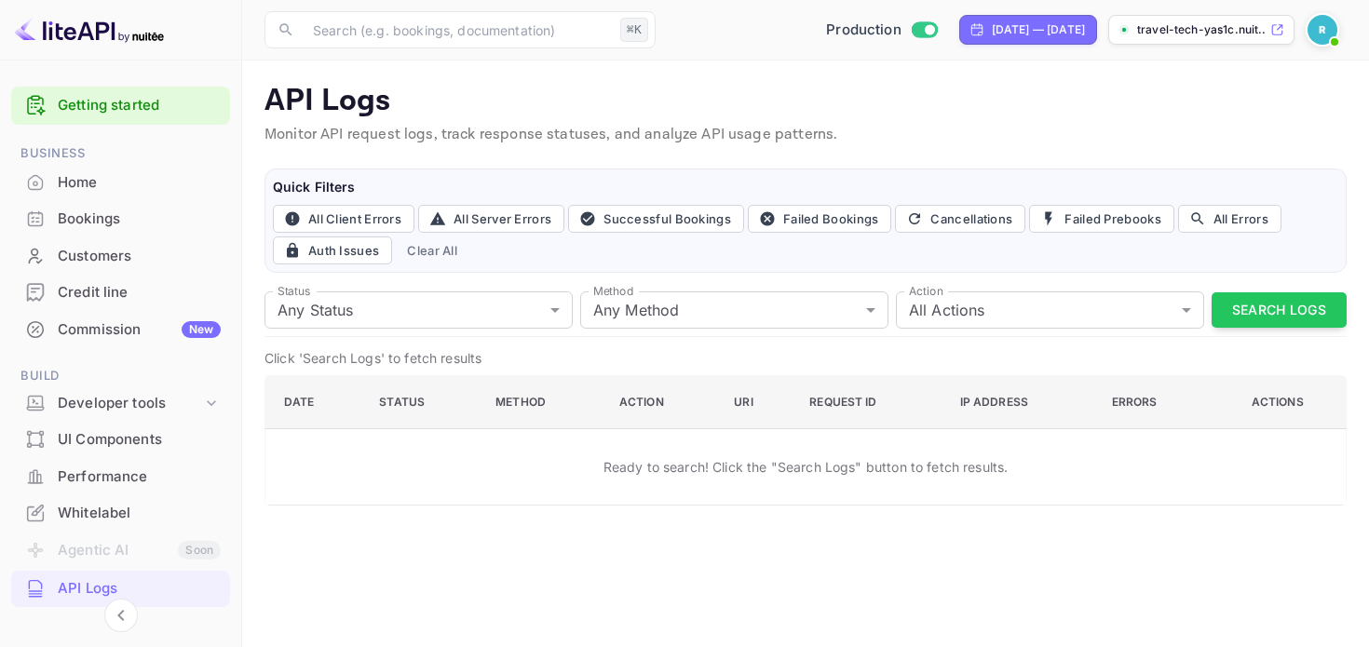
scroll to position [251, 0]
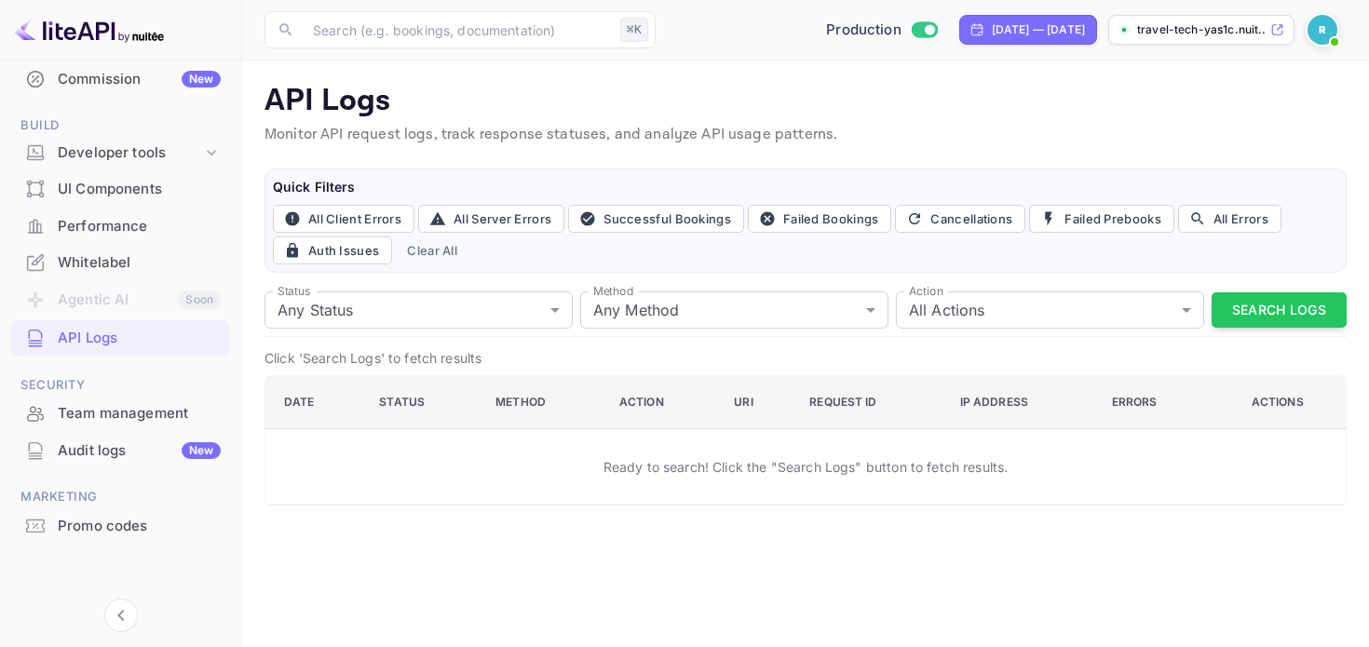
click at [70, 344] on div "API Logs" at bounding box center [139, 338] width 163 height 21
click at [97, 414] on div "Team management" at bounding box center [139, 413] width 163 height 21
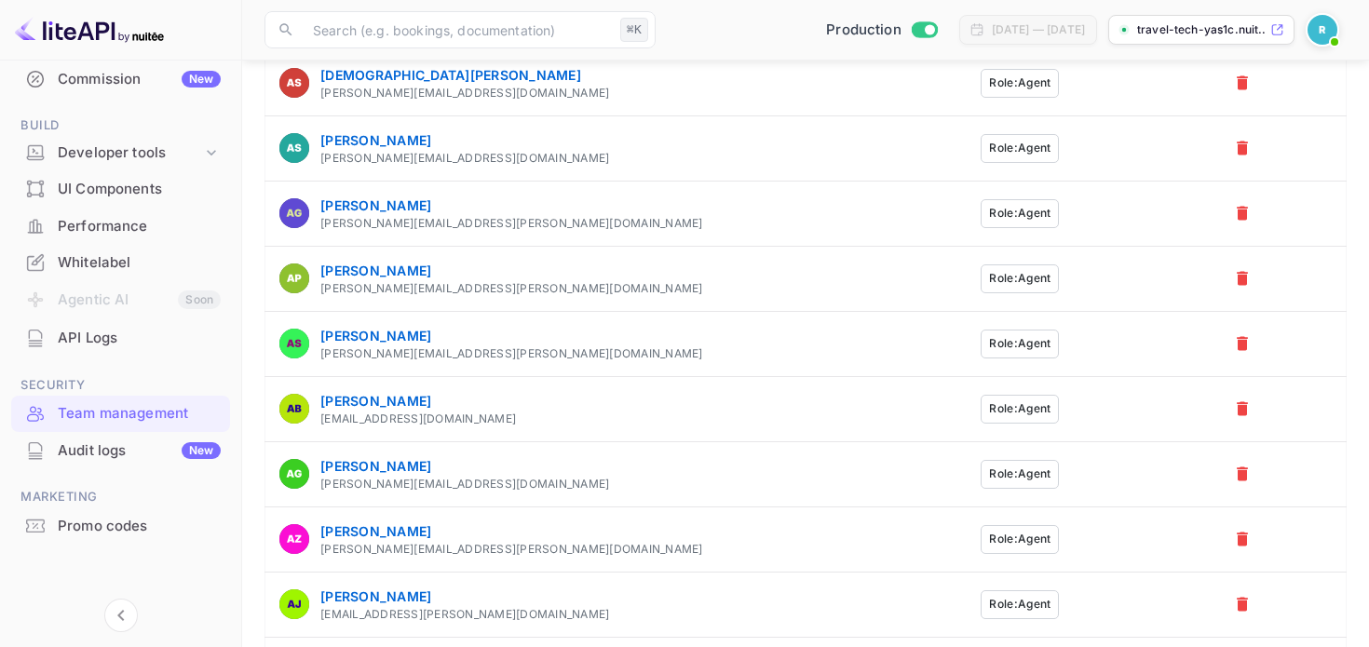
scroll to position [1602, 0]
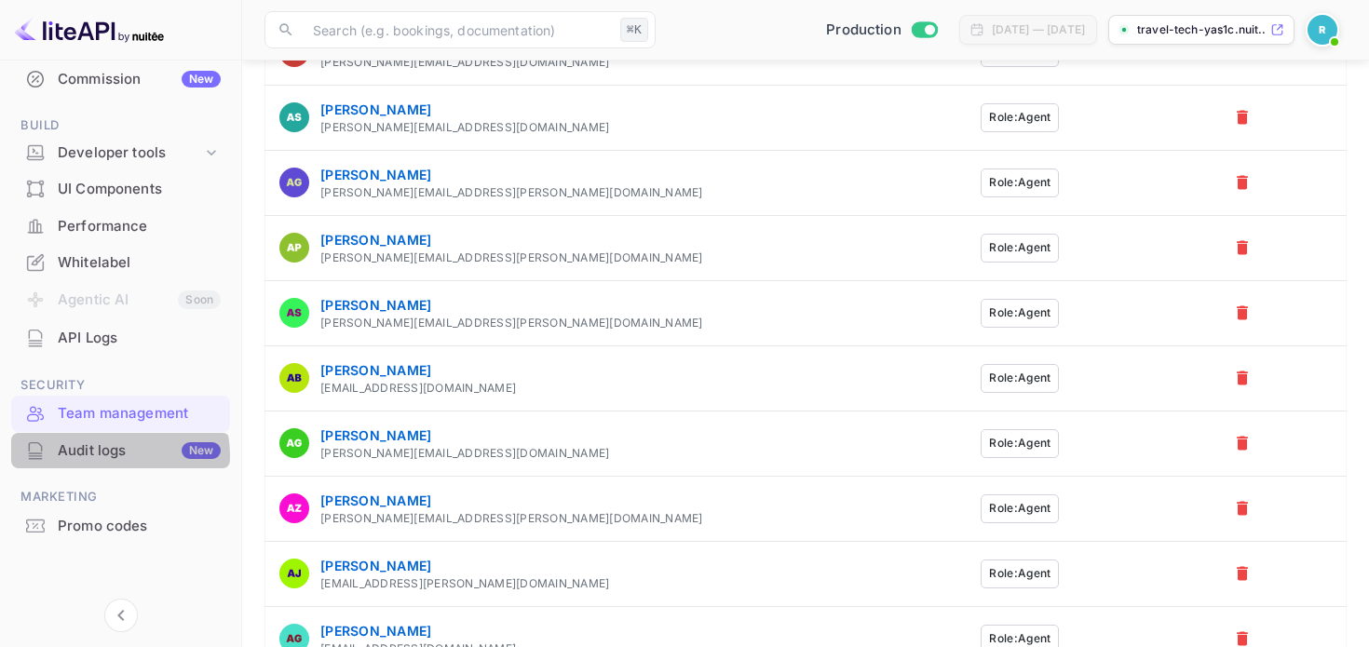
click at [109, 456] on div "Audit logs New" at bounding box center [139, 451] width 163 height 21
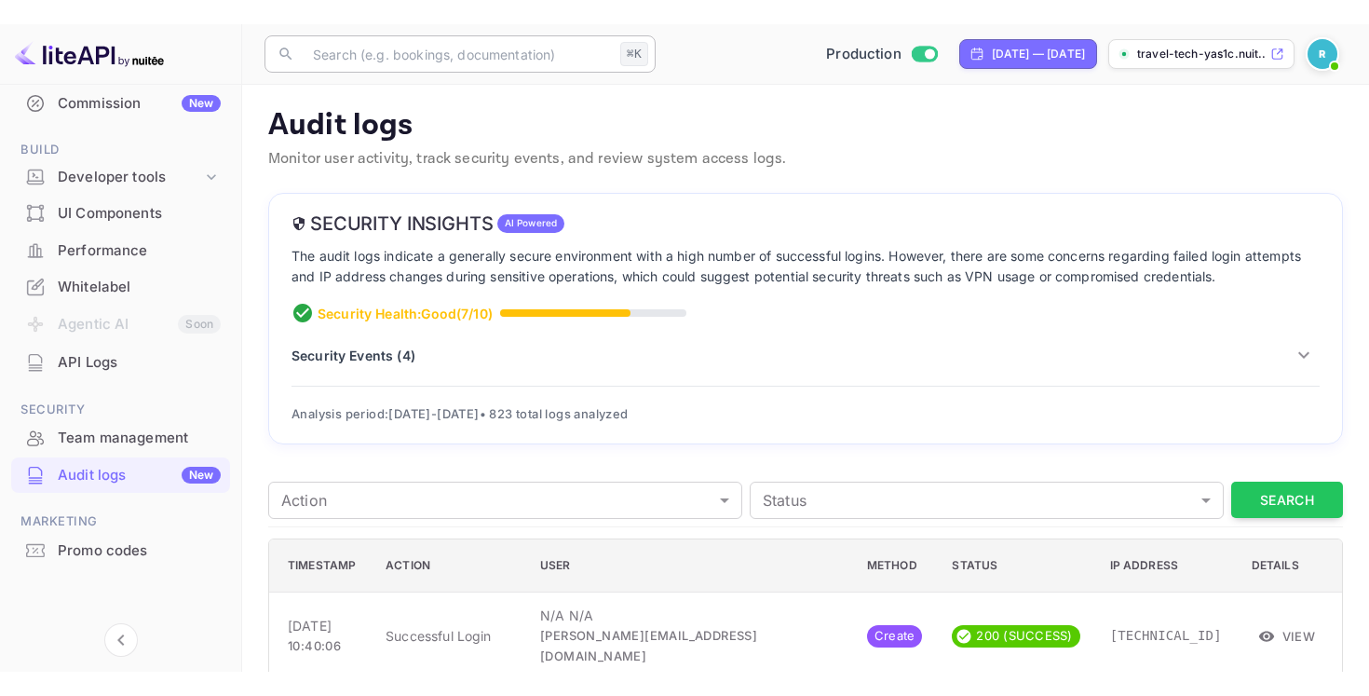
scroll to position [202, 0]
